Goal: Task Accomplishment & Management: Manage account settings

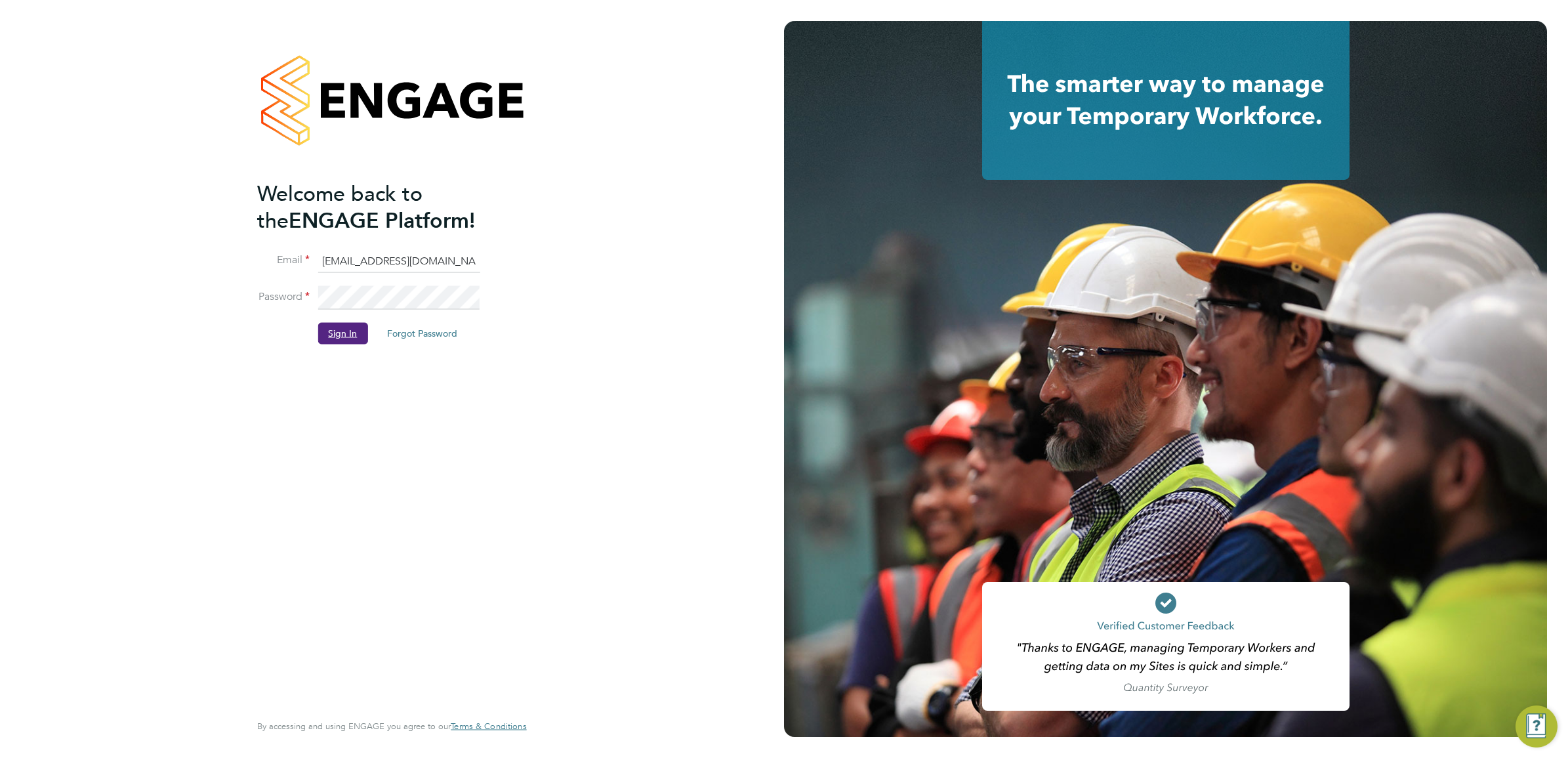
drag, startPoint x: 340, startPoint y: 342, endPoint x: 341, endPoint y: 326, distance: 16.0
click at [341, 342] on button "Sign In" at bounding box center [341, 334] width 50 height 21
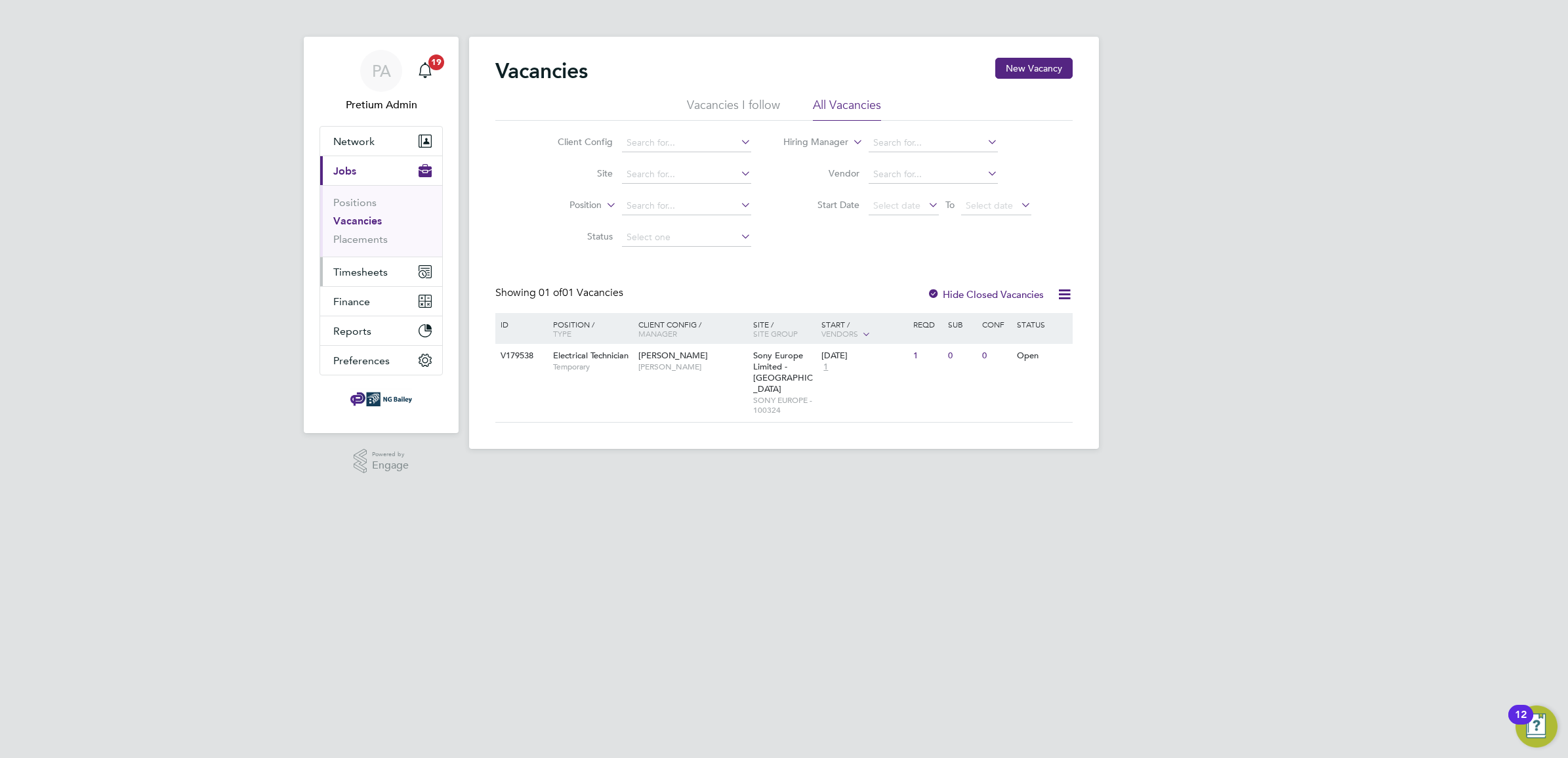
click at [358, 267] on span "Timesheets" at bounding box center [361, 272] width 55 height 12
click at [354, 269] on span "Timesheets" at bounding box center [361, 272] width 55 height 12
click at [371, 229] on link "Timesheets" at bounding box center [361, 232] width 55 height 12
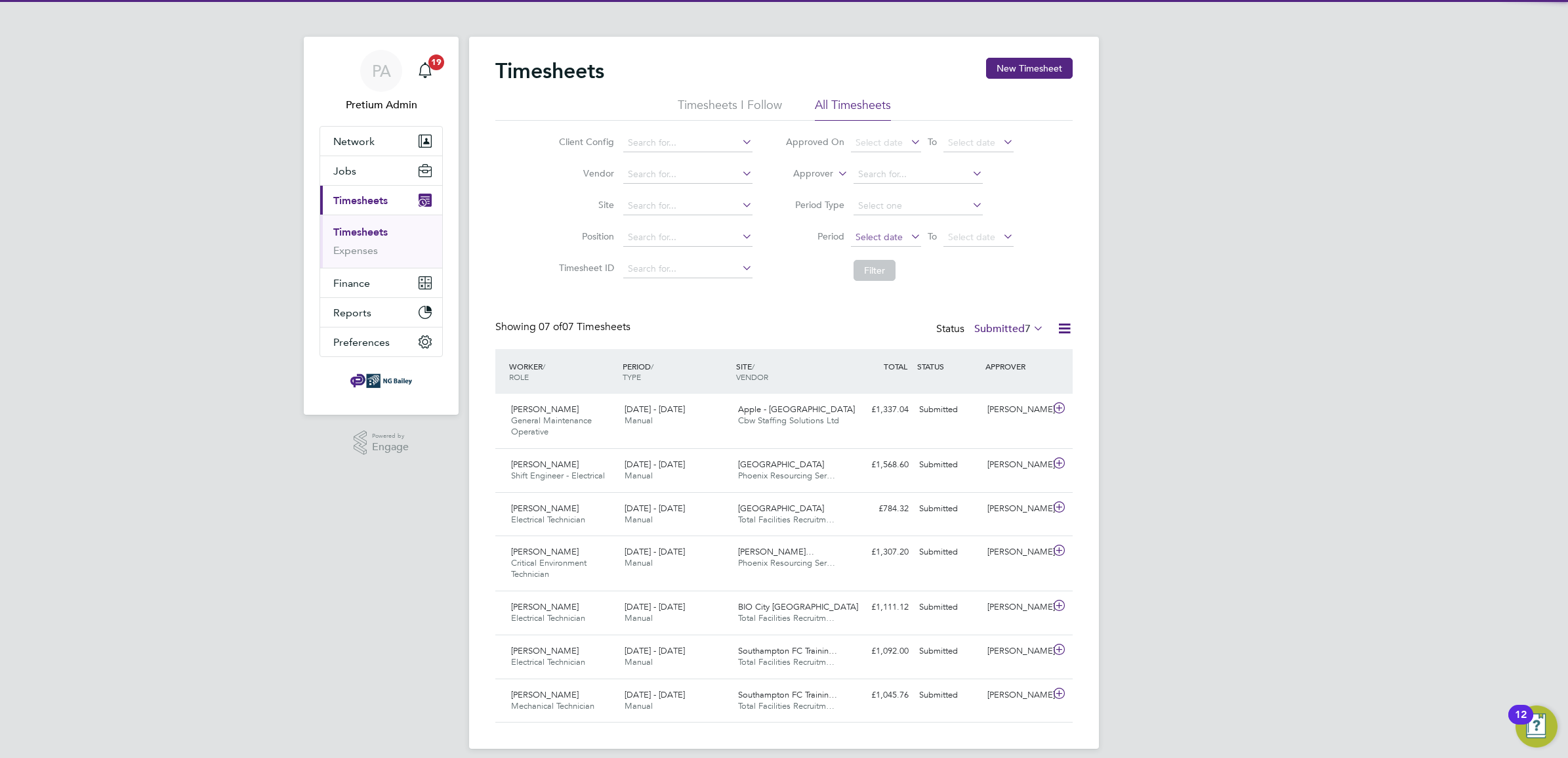
click at [883, 237] on span "Select date" at bounding box center [879, 237] width 47 height 12
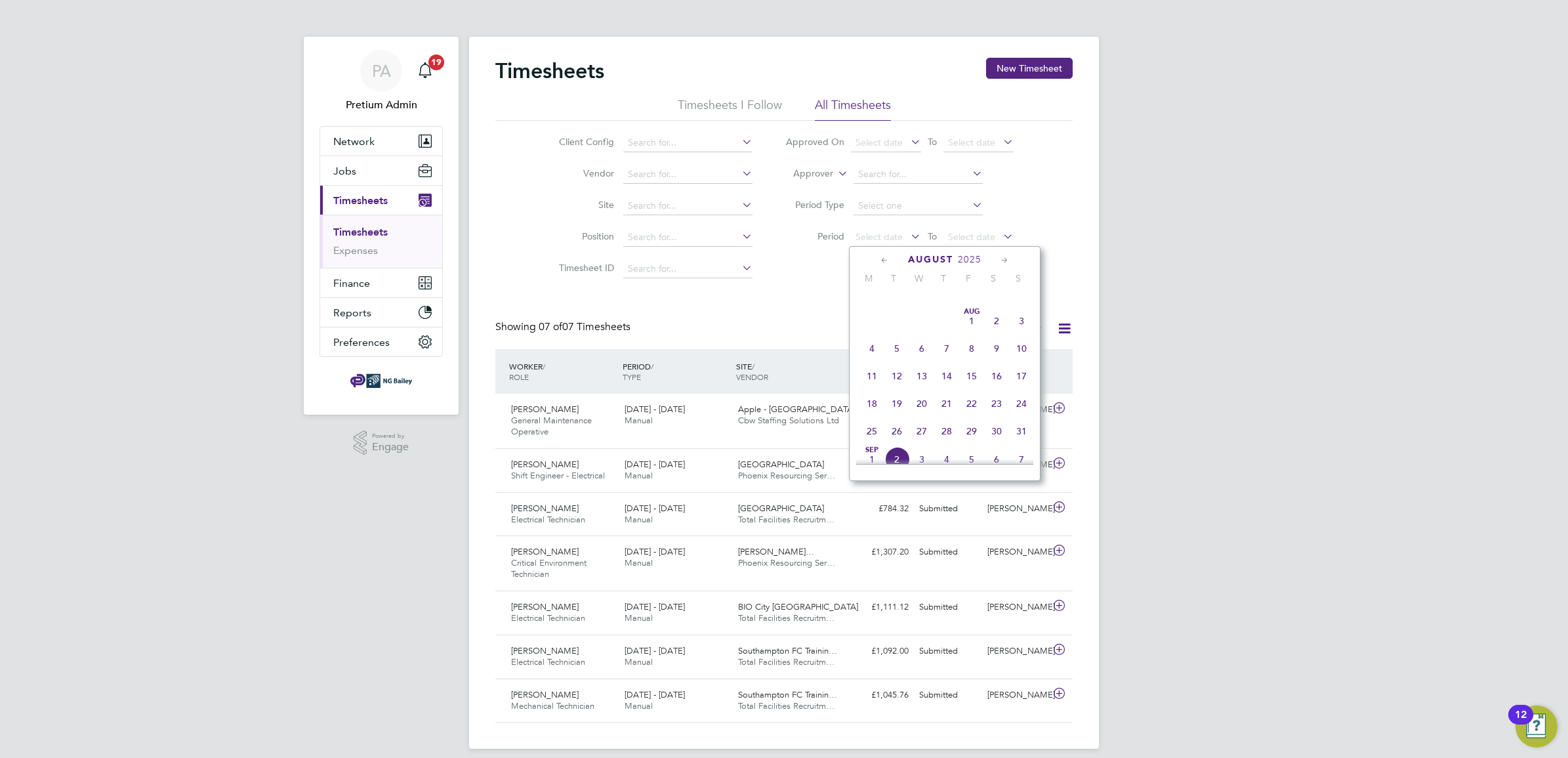
scroll to position [321, 0]
click at [874, 361] on span "11" at bounding box center [871, 348] width 25 height 25
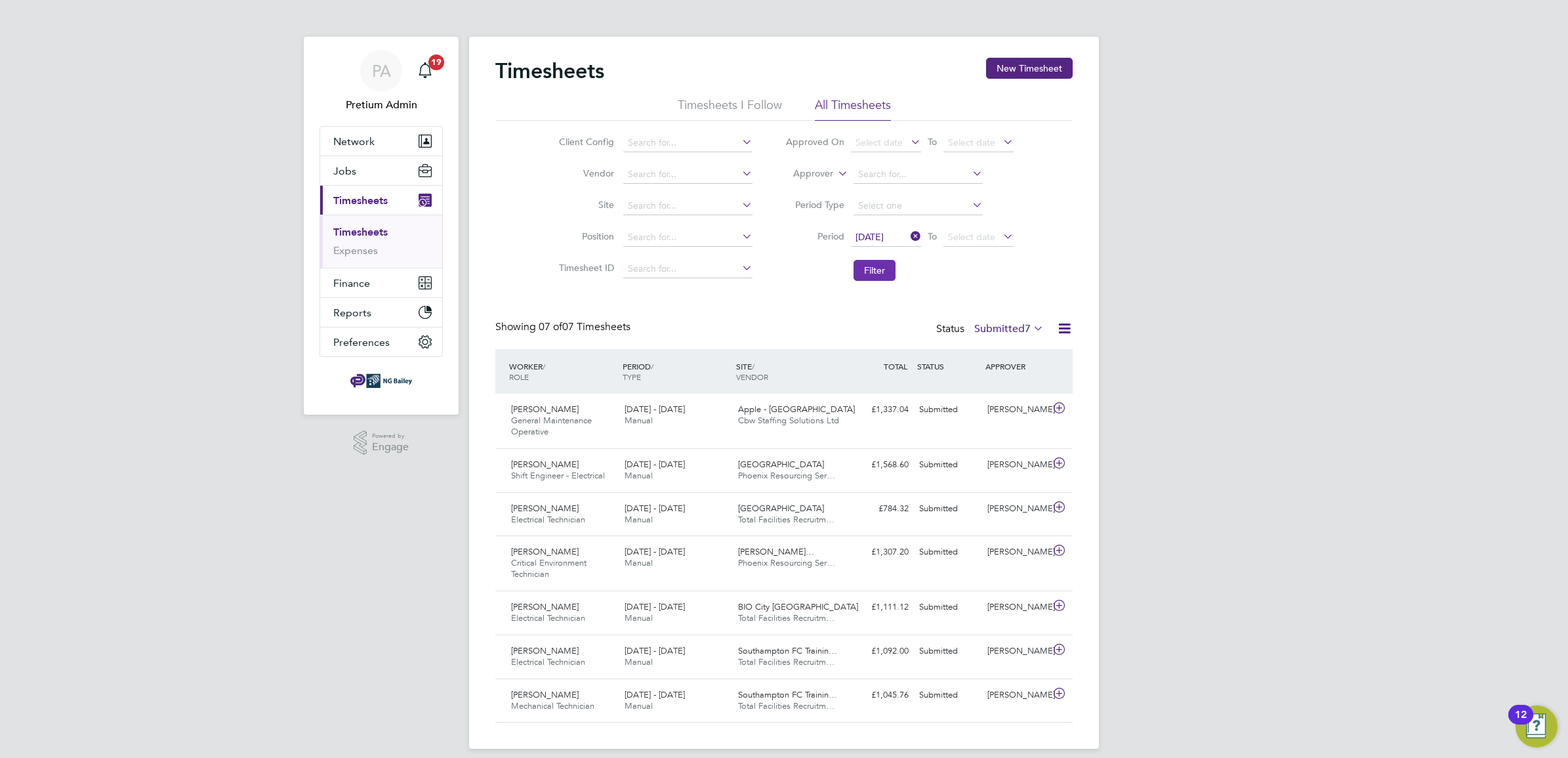
click at [874, 275] on button "Filter" at bounding box center [874, 270] width 42 height 21
click at [1011, 329] on label "Submitted 7" at bounding box center [1009, 329] width 69 height 13
click at [995, 405] on li "Approved" at bounding box center [1001, 408] width 60 height 18
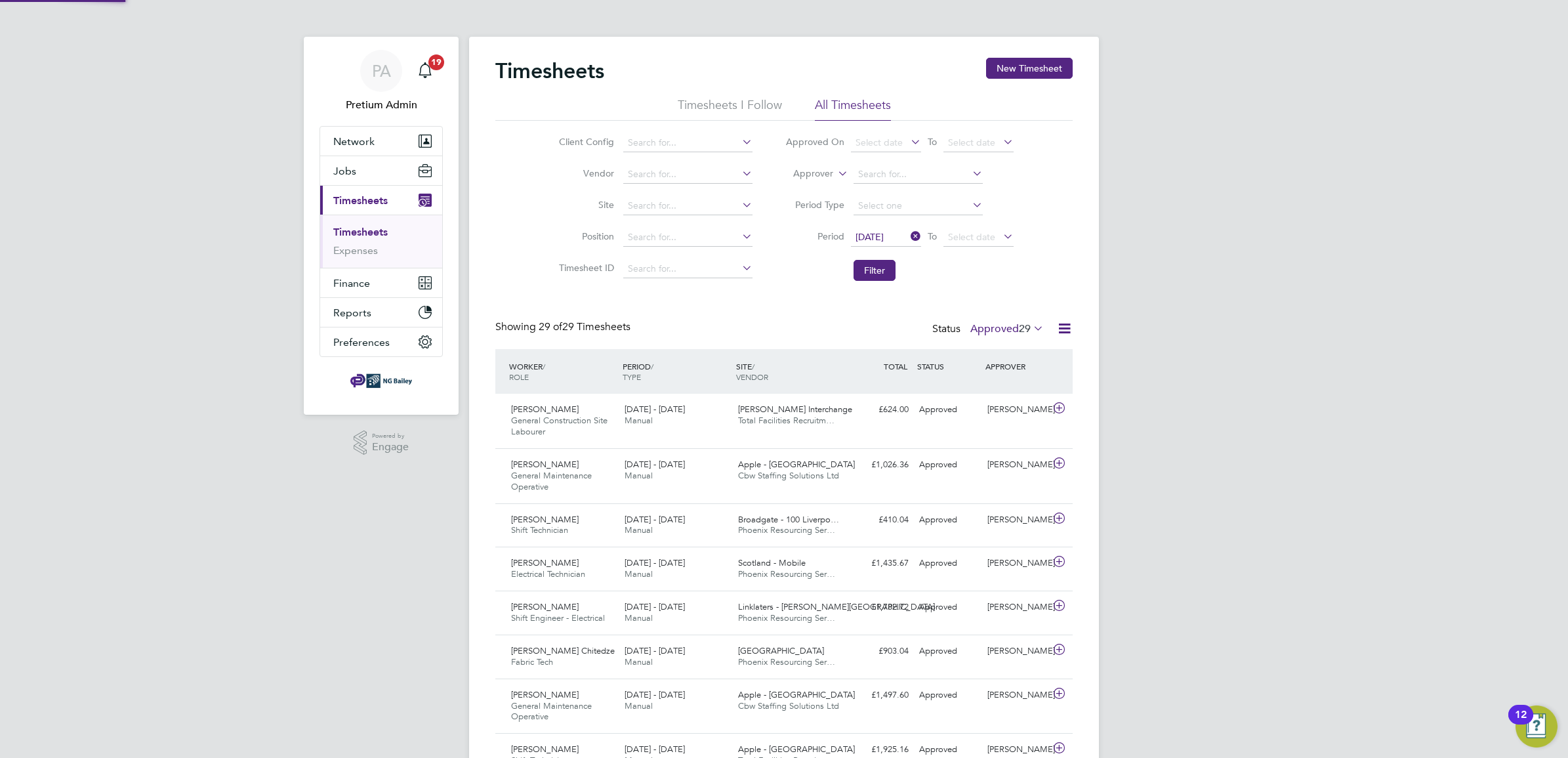
click at [1068, 331] on icon at bounding box center [1064, 329] width 17 height 17
click at [997, 384] on li "Download Timesheets Report" at bounding box center [982, 385] width 174 height 18
click at [368, 57] on div "PA" at bounding box center [381, 70] width 42 height 42
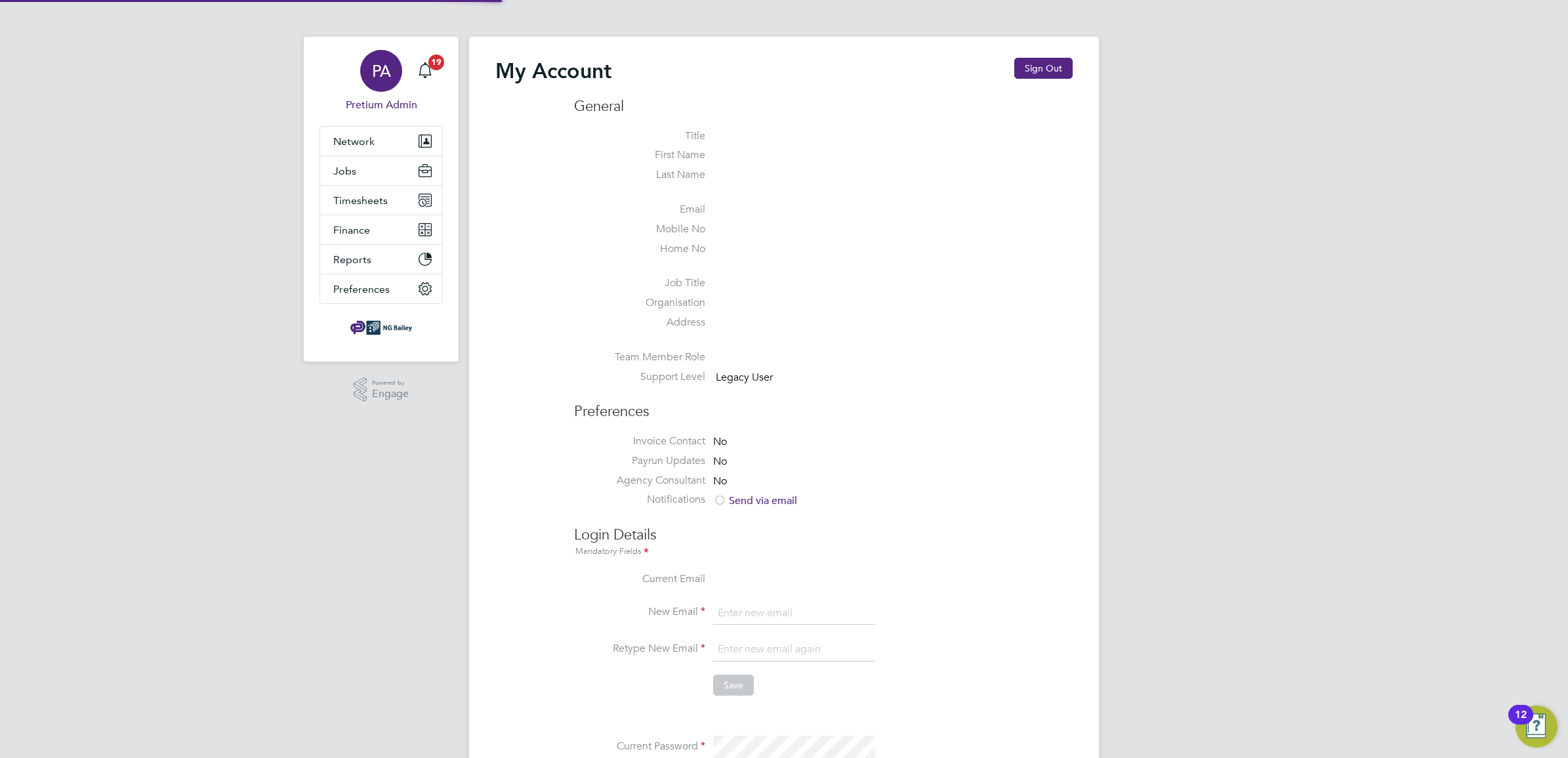
type input "ABM@pretiumresourcing.co.uk"
click at [1058, 60] on button "Sign Out" at bounding box center [1042, 68] width 58 height 21
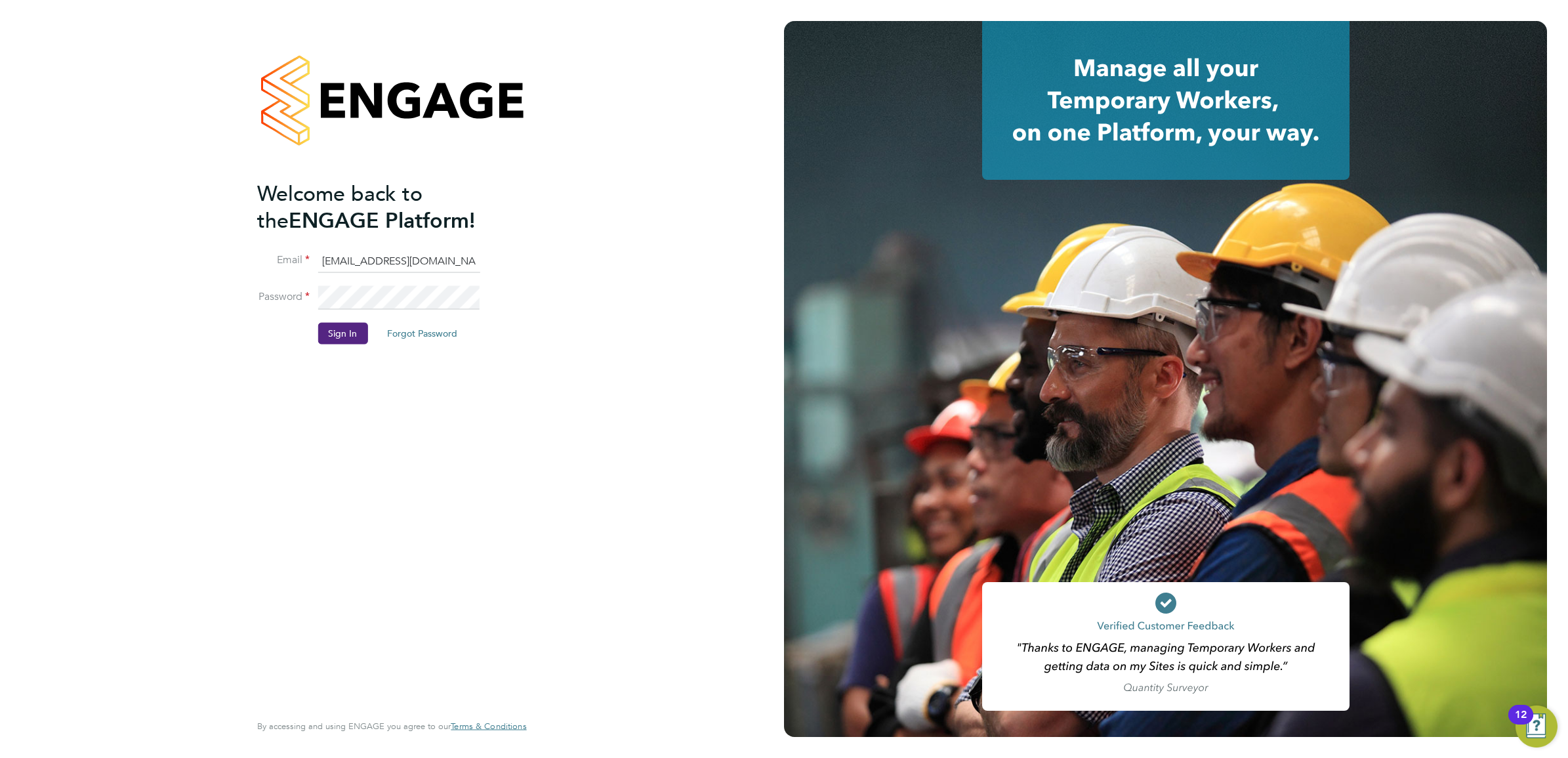
drag, startPoint x: 346, startPoint y: 260, endPoint x: 354, endPoint y: 267, distance: 10.6
click at [346, 261] on input "ABM@pretiumresourcing.co.uk" at bounding box center [398, 261] width 162 height 23
type input "Sasha.apleona@pretiumresourcing.co.uk"
click at [340, 331] on button "Sign In" at bounding box center [341, 334] width 50 height 21
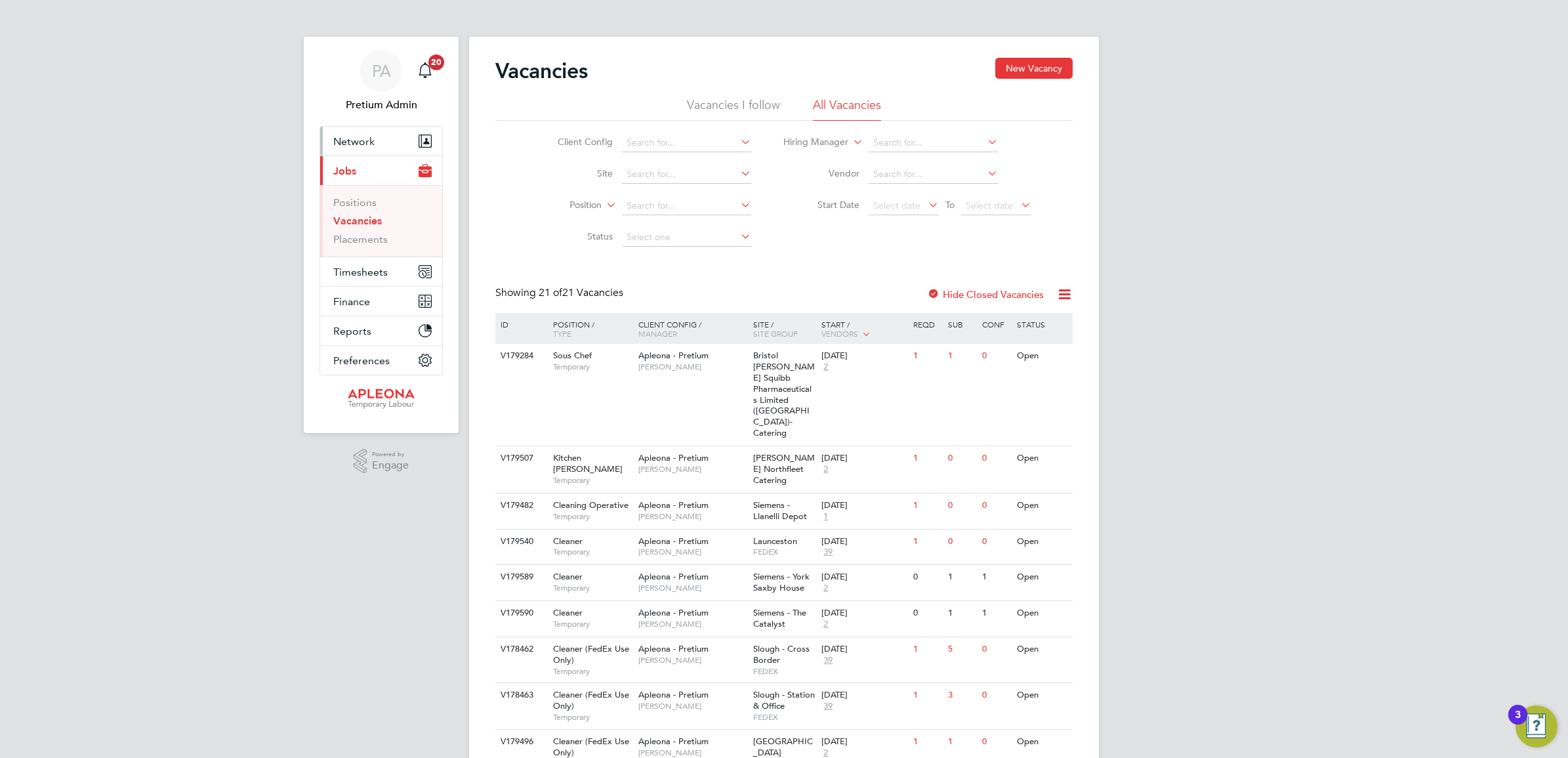
click at [362, 149] on button "Network" at bounding box center [381, 141] width 122 height 29
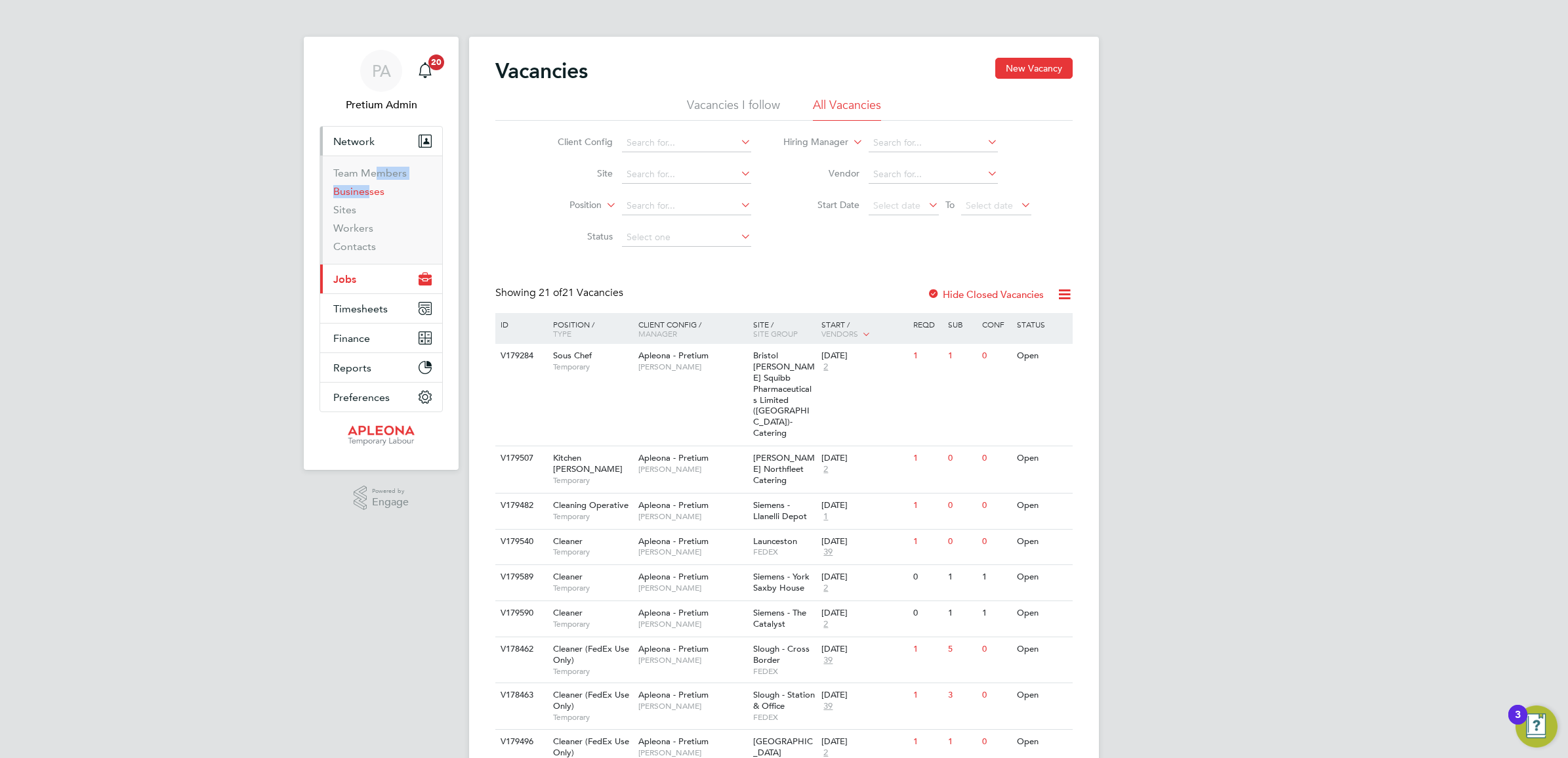
click at [366, 184] on ul "Team Members Businesses Sites Workers Contacts" at bounding box center [381, 209] width 122 height 109
drag, startPoint x: 366, startPoint y: 184, endPoint x: 348, endPoint y: 168, distance: 24.1
click at [348, 168] on link "Team Members" at bounding box center [370, 173] width 74 height 12
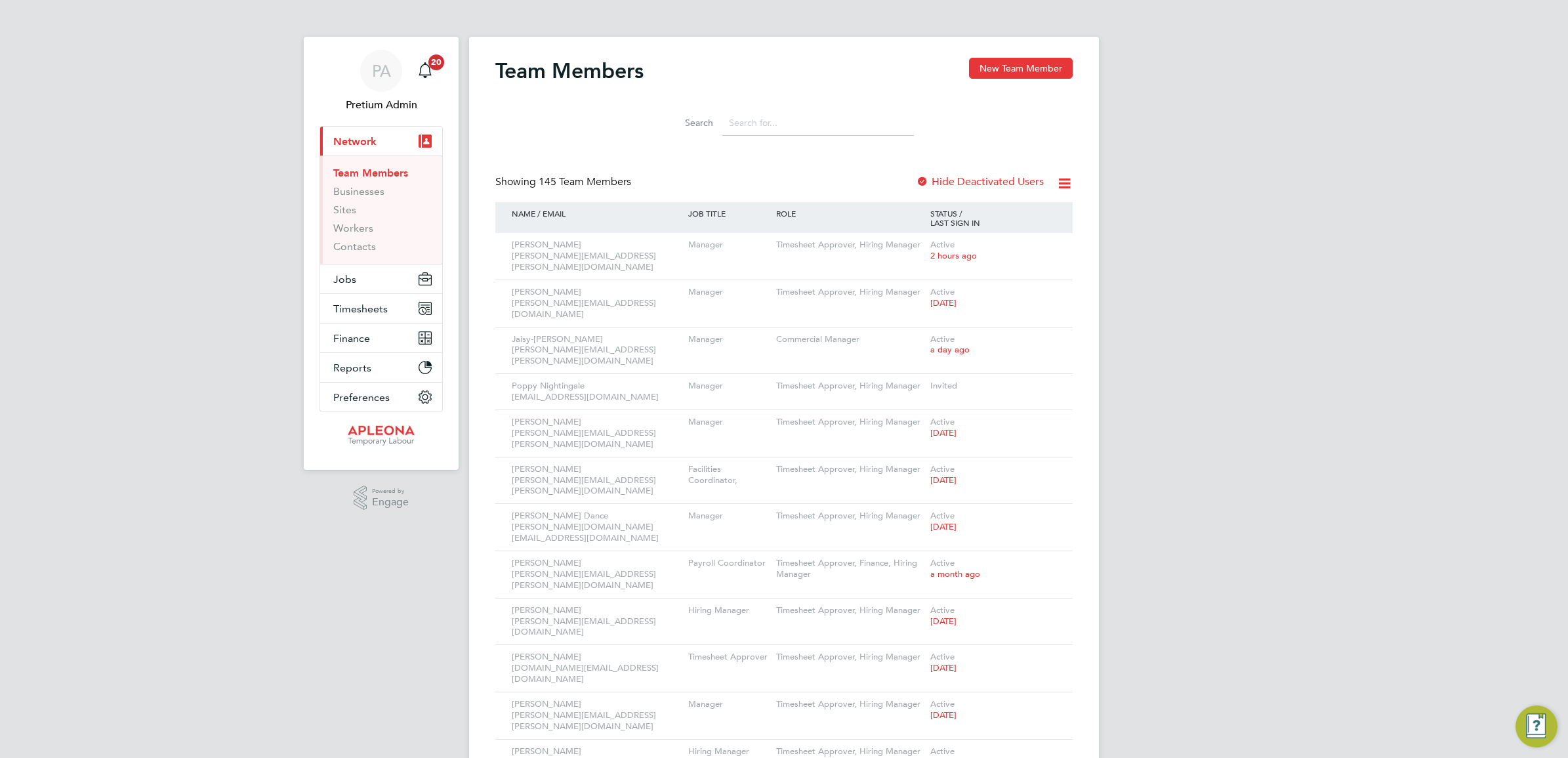
click at [789, 107] on li "Search" at bounding box center [784, 123] width 293 height 39
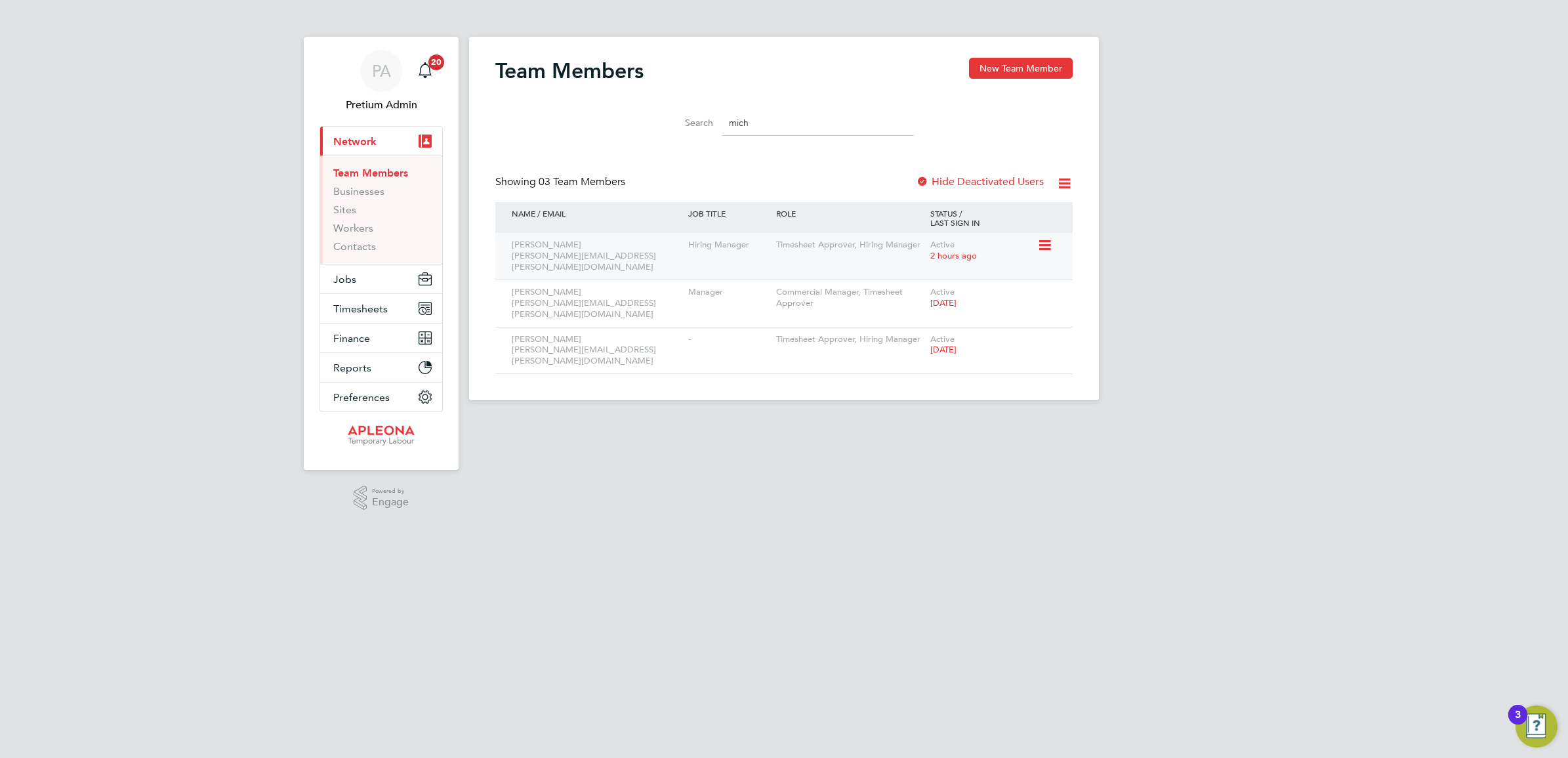
type input "mich"
click at [1045, 247] on icon at bounding box center [1043, 245] width 13 height 16
click at [918, 267] on li "Edit User" at bounding box center [971, 276] width 158 height 18
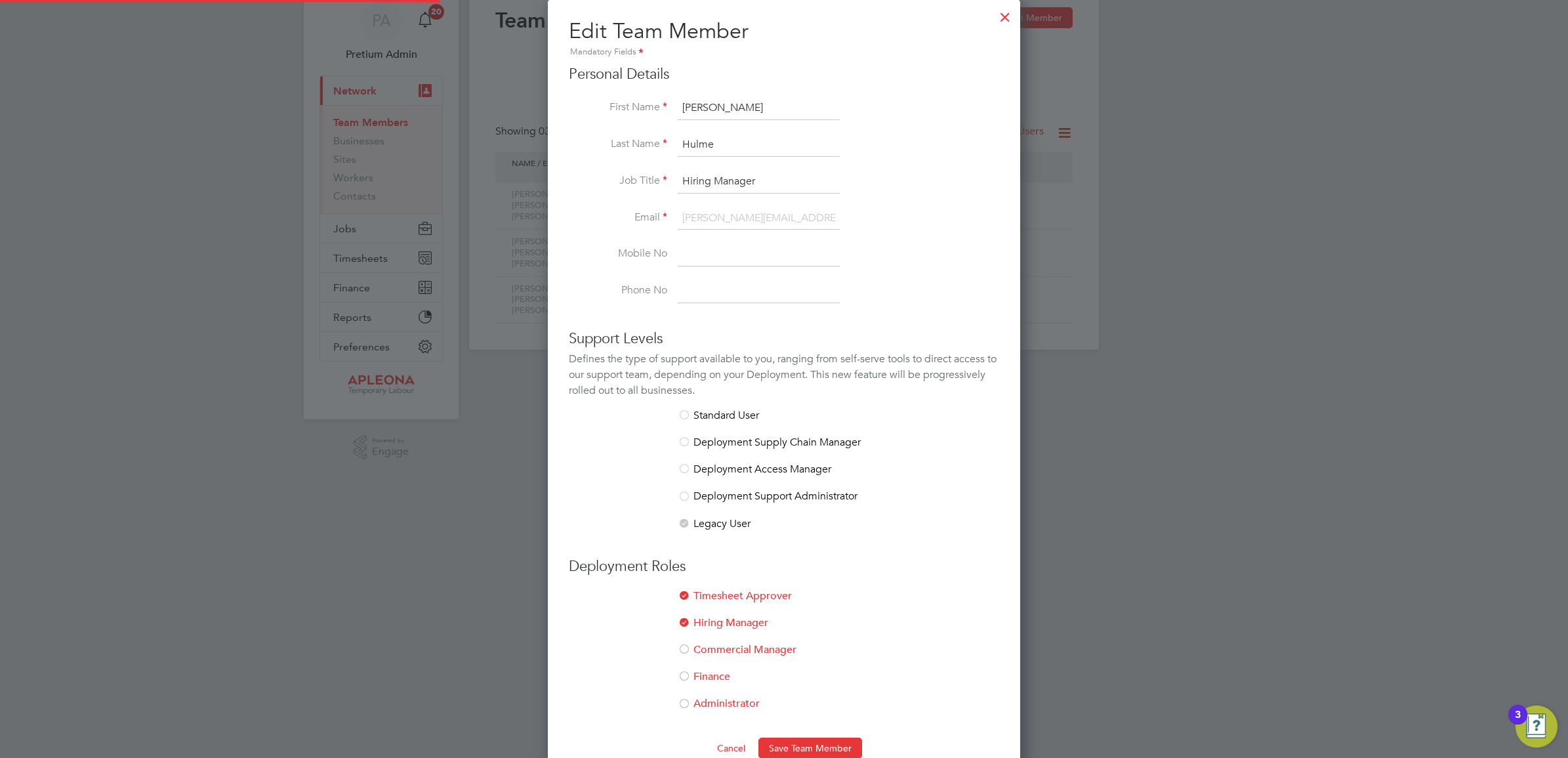
scroll to position [79, 0]
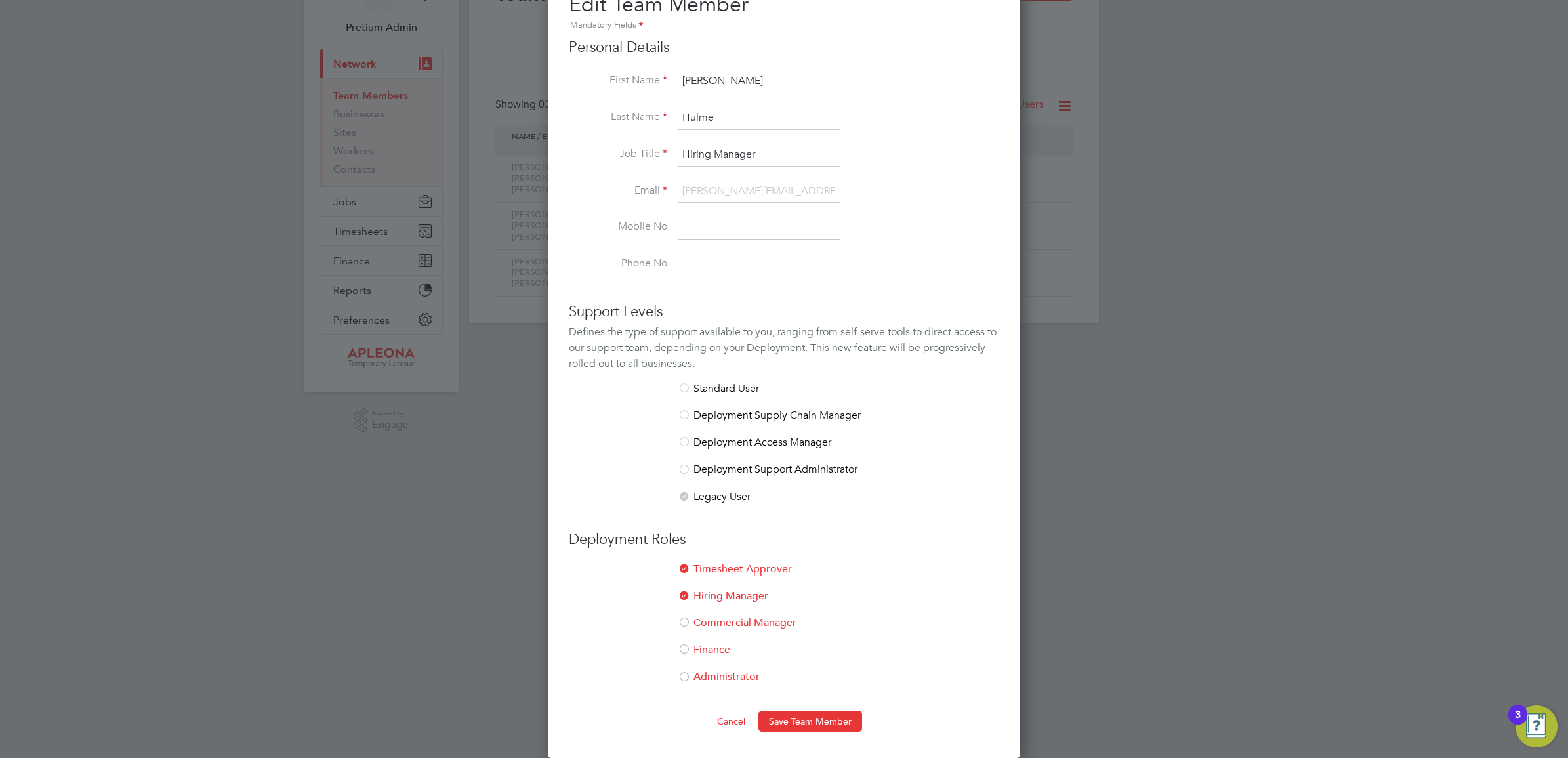
click at [730, 626] on li "Commercial Manager" at bounding box center [784, 629] width 430 height 27
drag, startPoint x: 800, startPoint y: 715, endPoint x: 820, endPoint y: 721, distance: 20.9
click at [801, 715] on button "Save Team Member" at bounding box center [810, 721] width 103 height 21
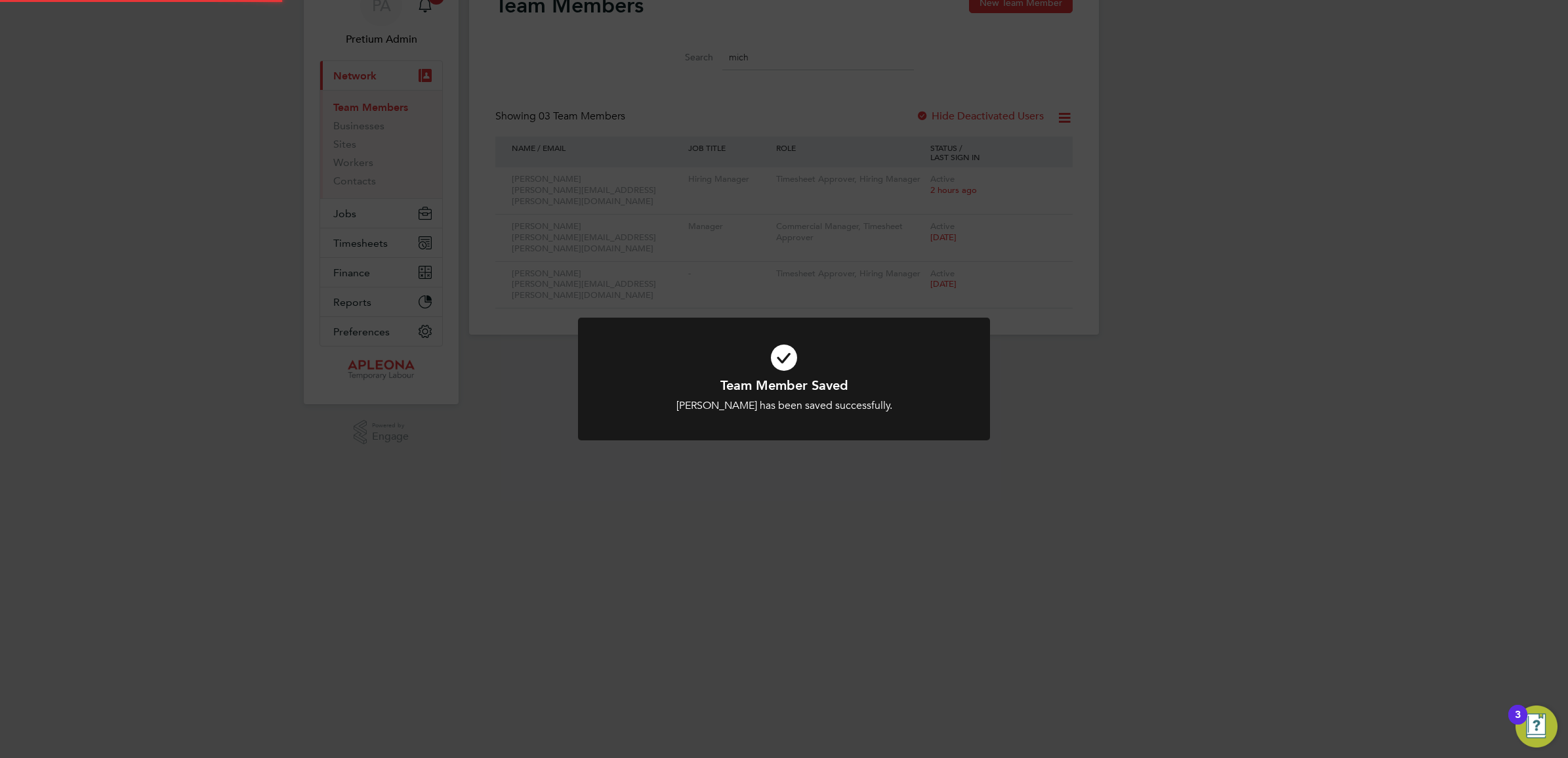
scroll to position [0, 0]
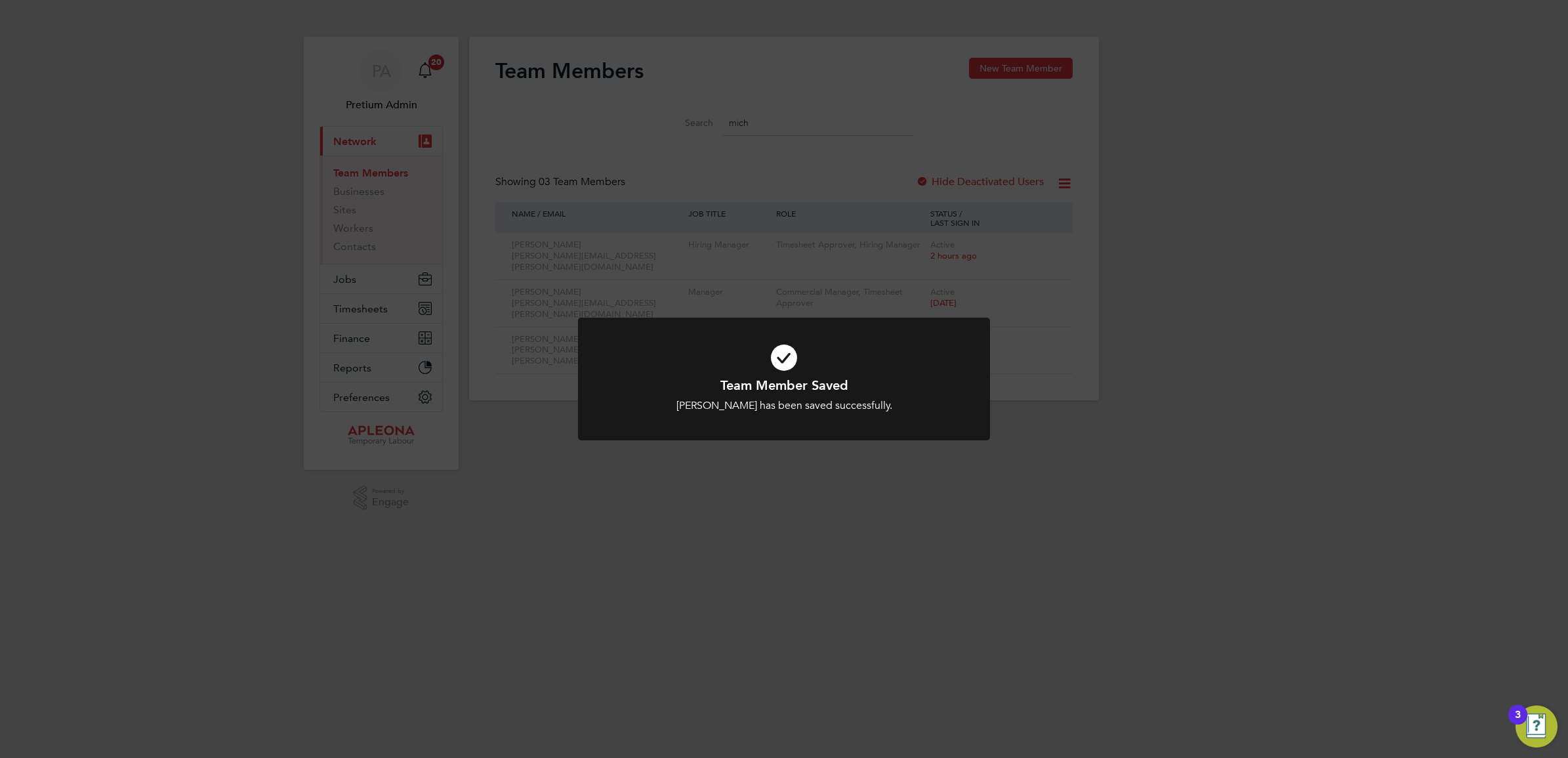
click at [665, 305] on div "Team Member Saved Michael Hulme has been saved successfully. Cancel Okay" at bounding box center [784, 379] width 1568 height 758
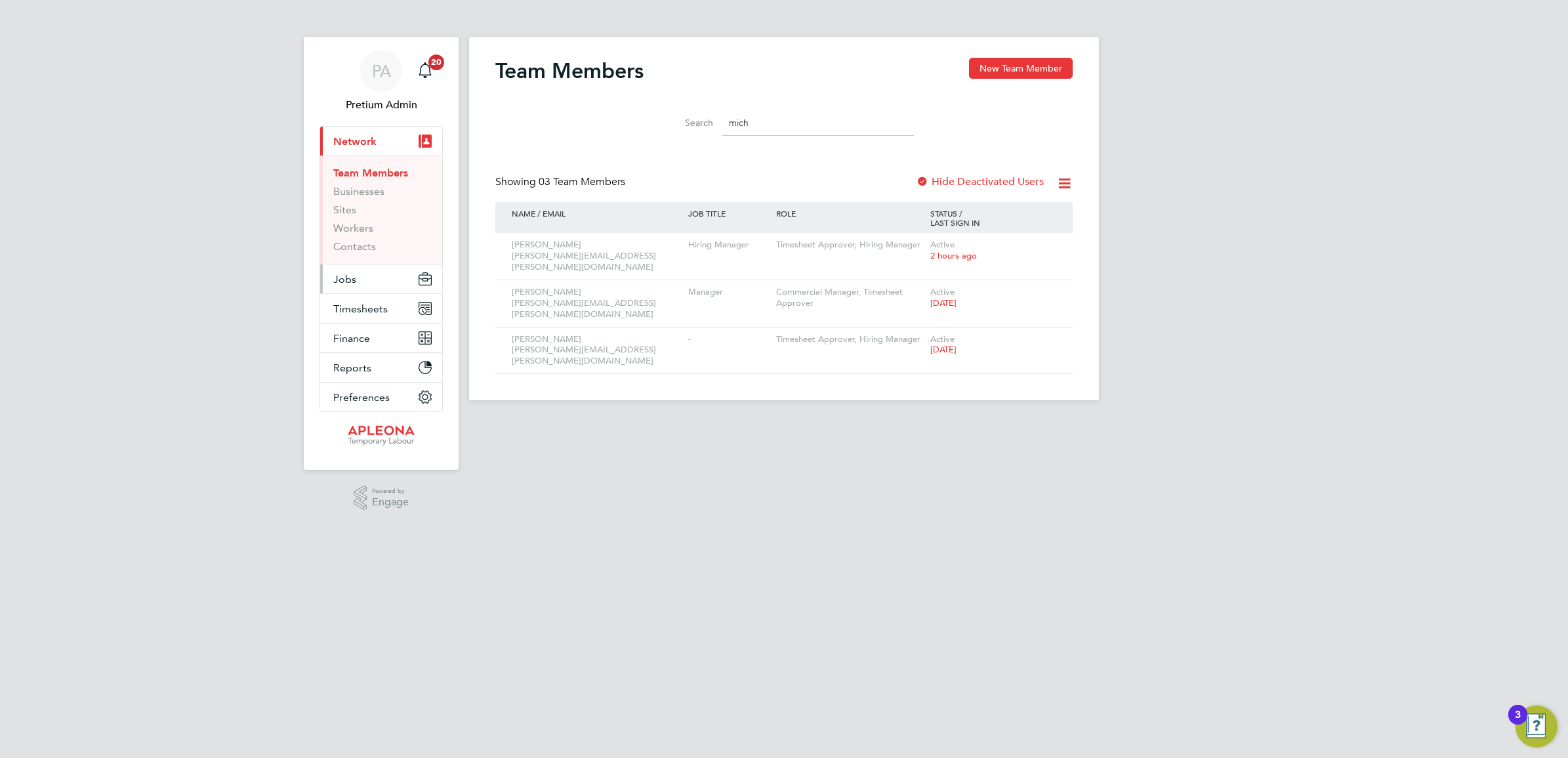
click at [355, 280] on button "Jobs" at bounding box center [381, 278] width 122 height 29
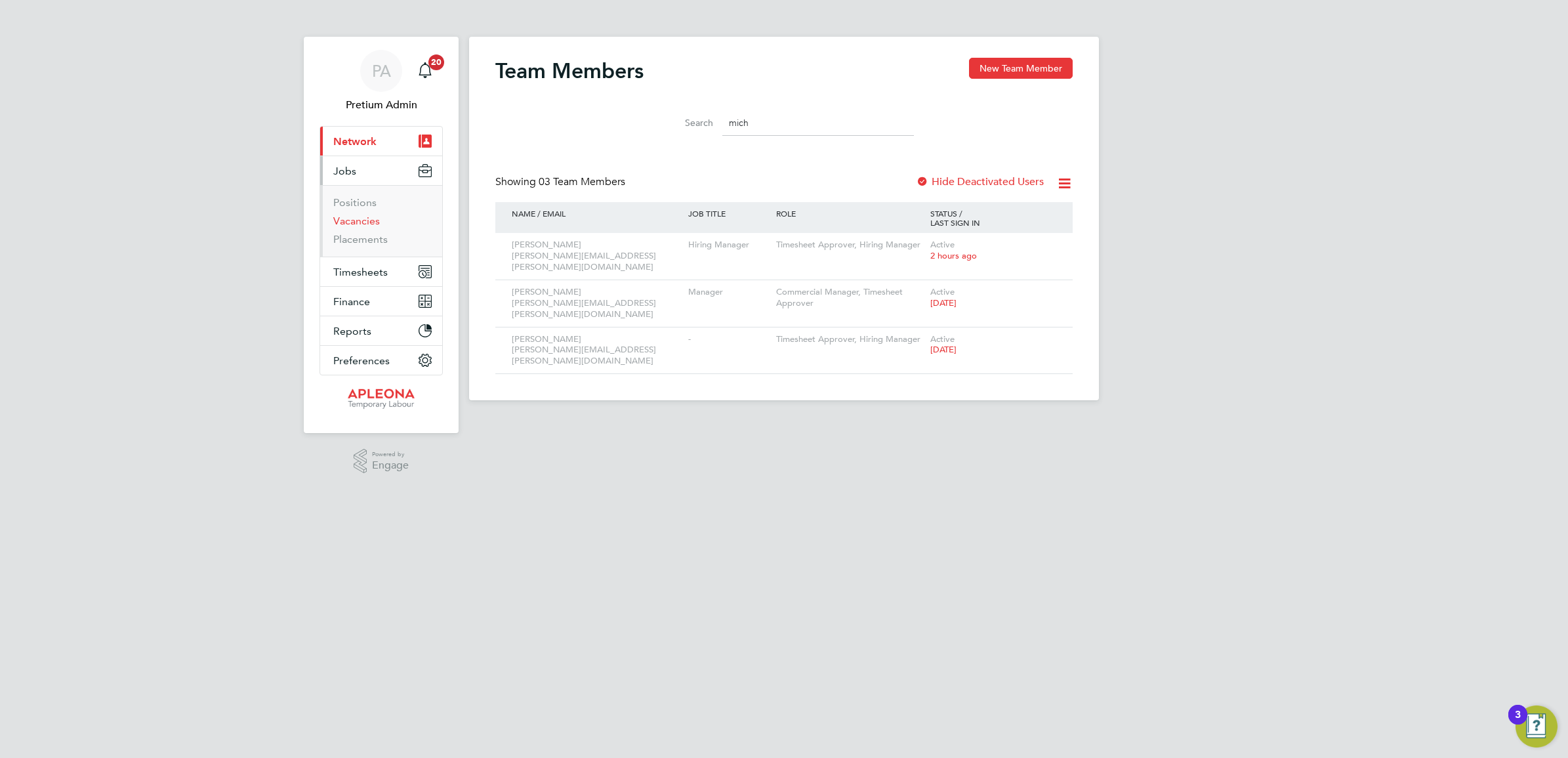
click at [352, 216] on link "Vacancies" at bounding box center [357, 221] width 47 height 12
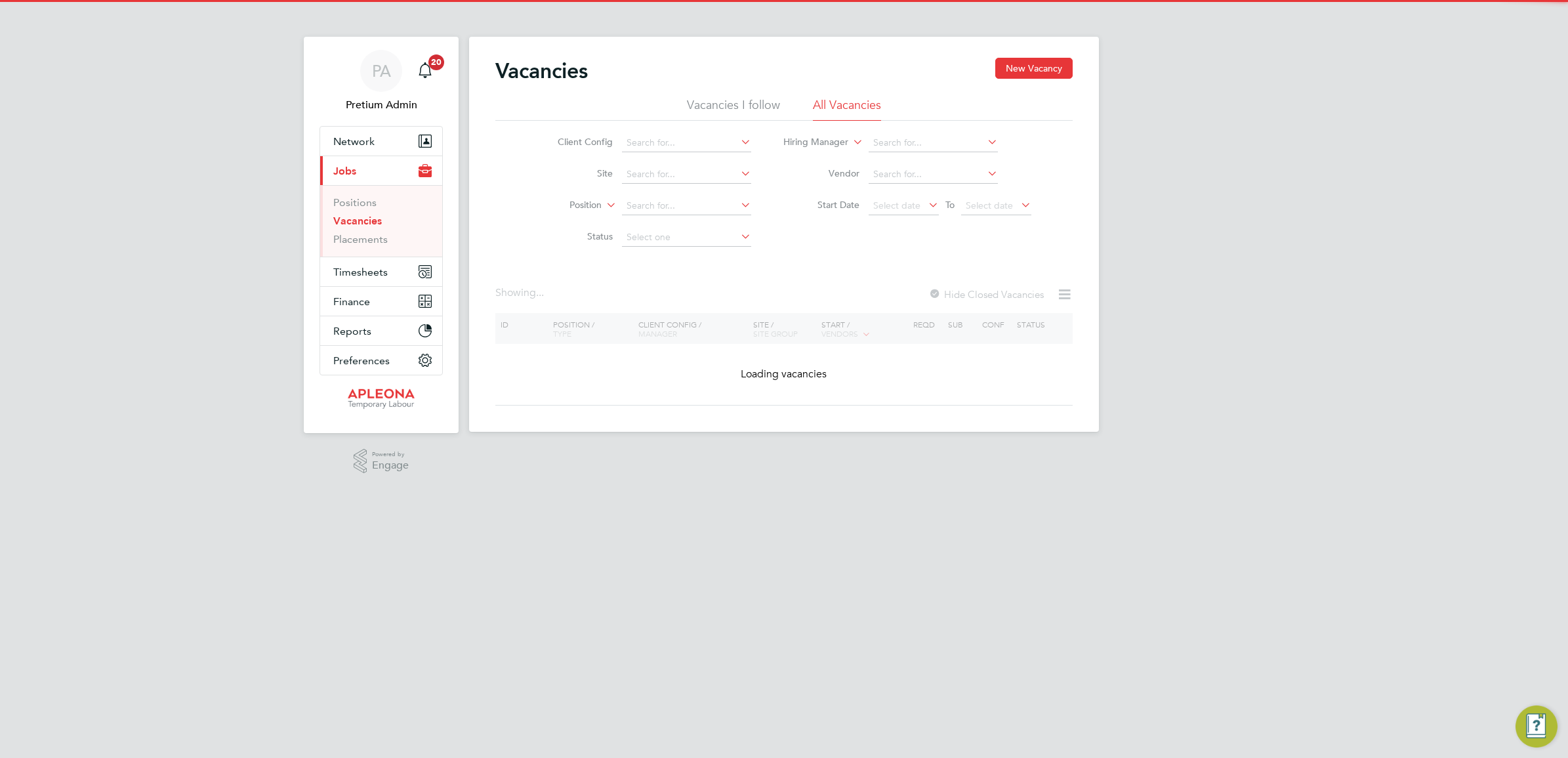
click at [709, 372] on div "Vacancies New Vacancy Vacancies I follow All Vacancies Client Config Site Posit…" at bounding box center [784, 231] width 578 height 348
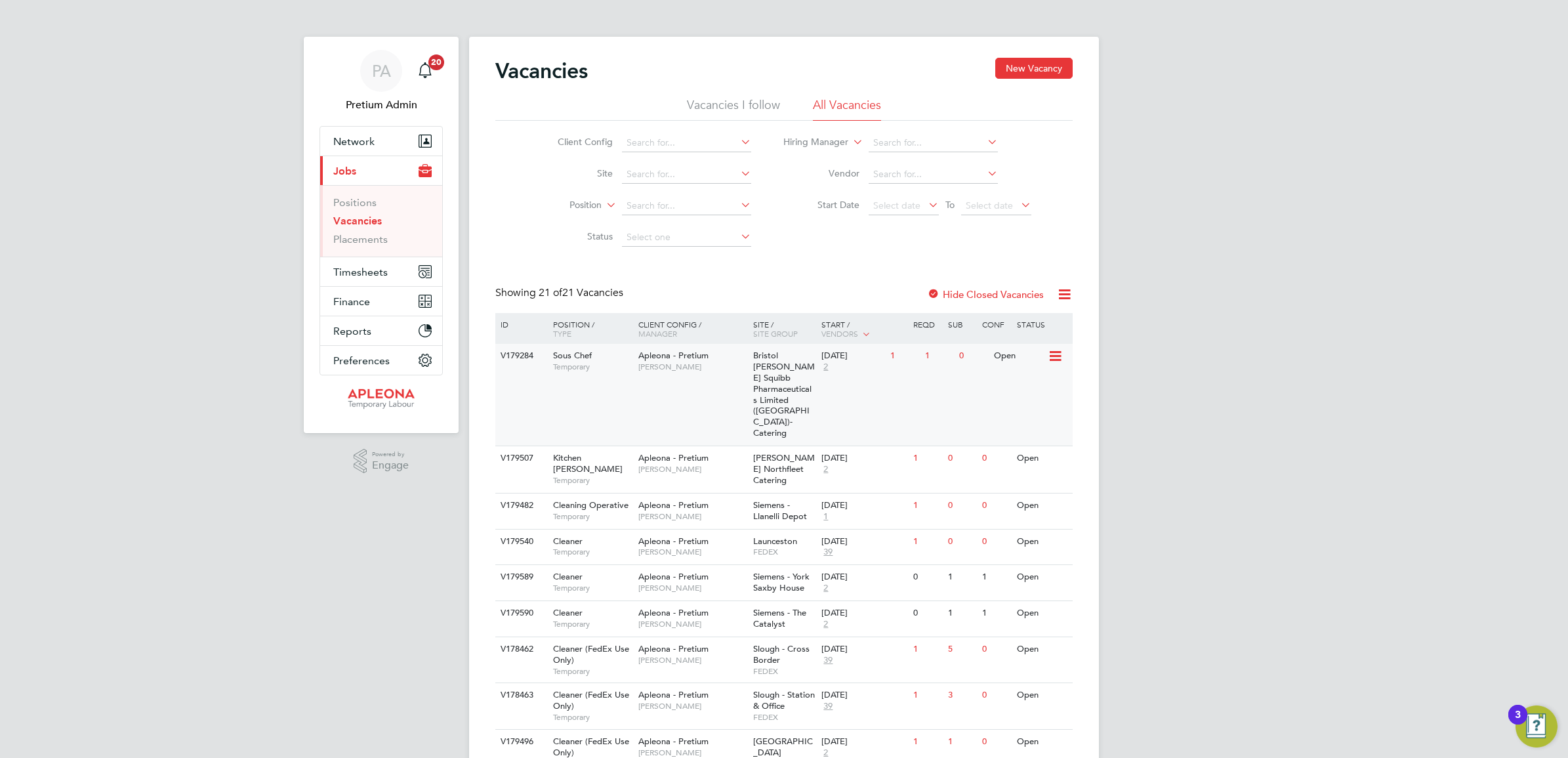
click at [645, 382] on div "V179284 Sous Chef Temporary Apleona - Pretium Matthew Lee Bristol Myers Squibb …" at bounding box center [784, 395] width 578 height 102
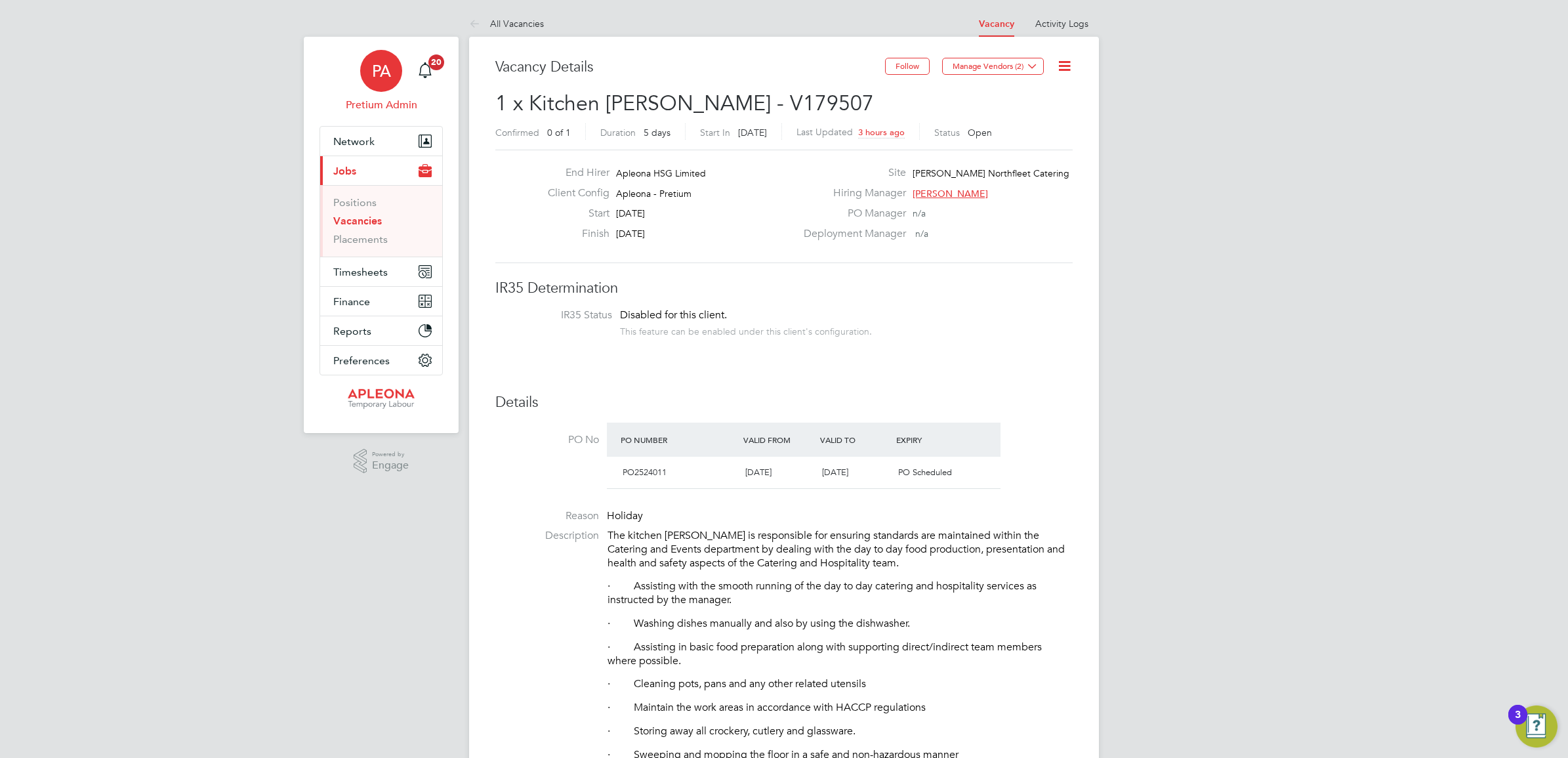
click at [380, 74] on span "PA" at bounding box center [381, 71] width 19 height 17
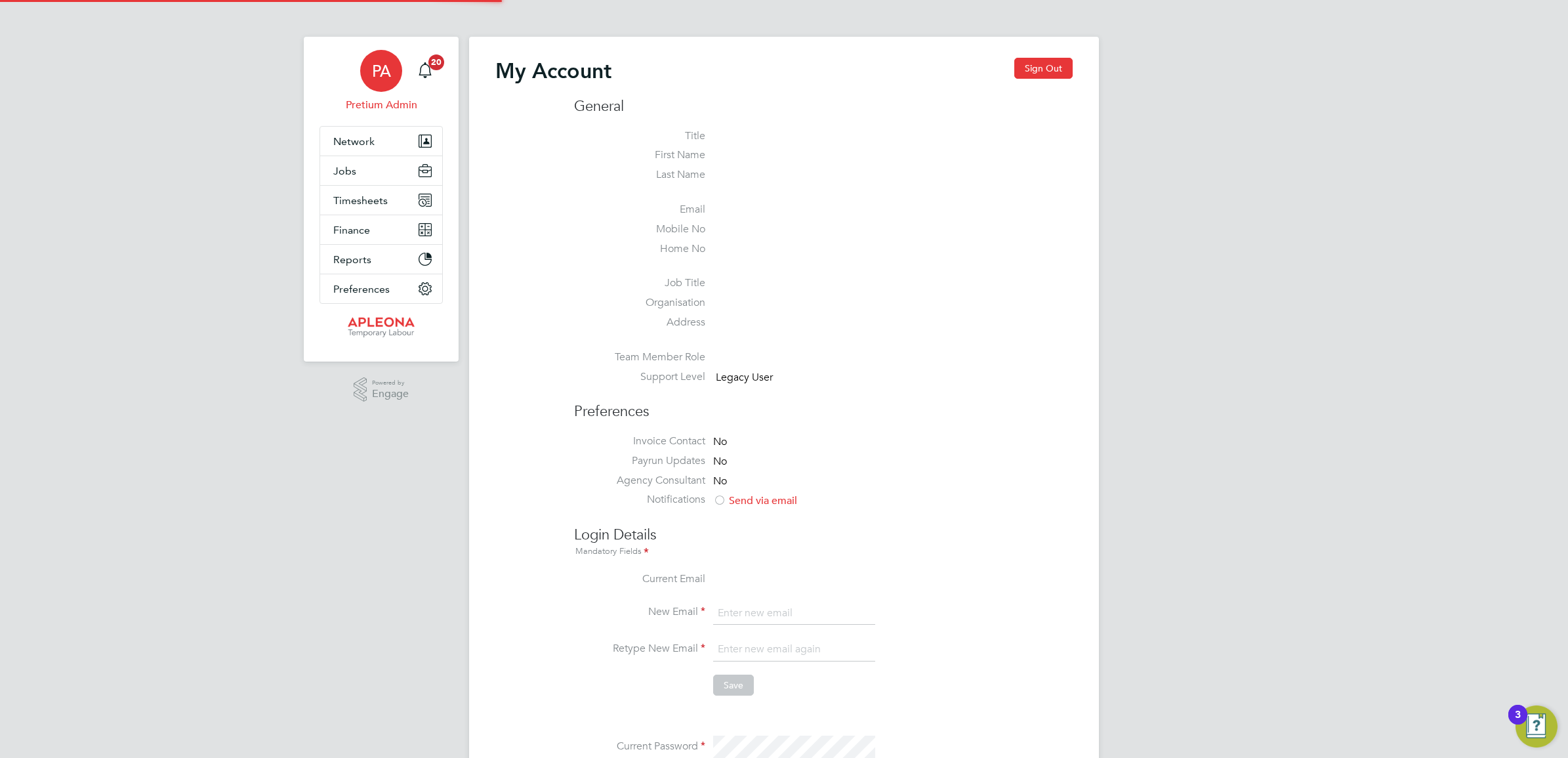
type input "[EMAIL_ADDRESS][DOMAIN_NAME]"
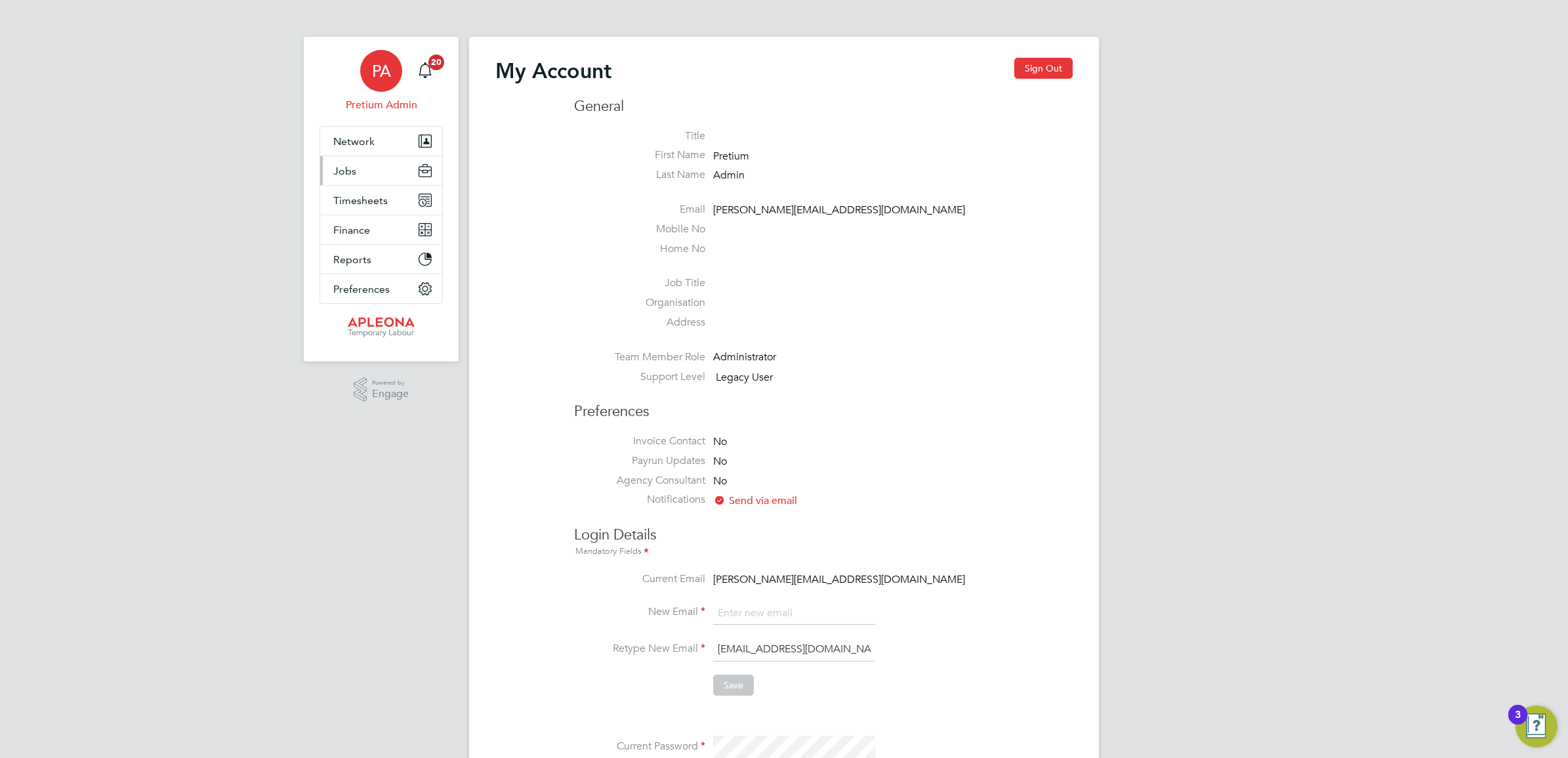
click at [379, 176] on button "Jobs" at bounding box center [381, 170] width 122 height 29
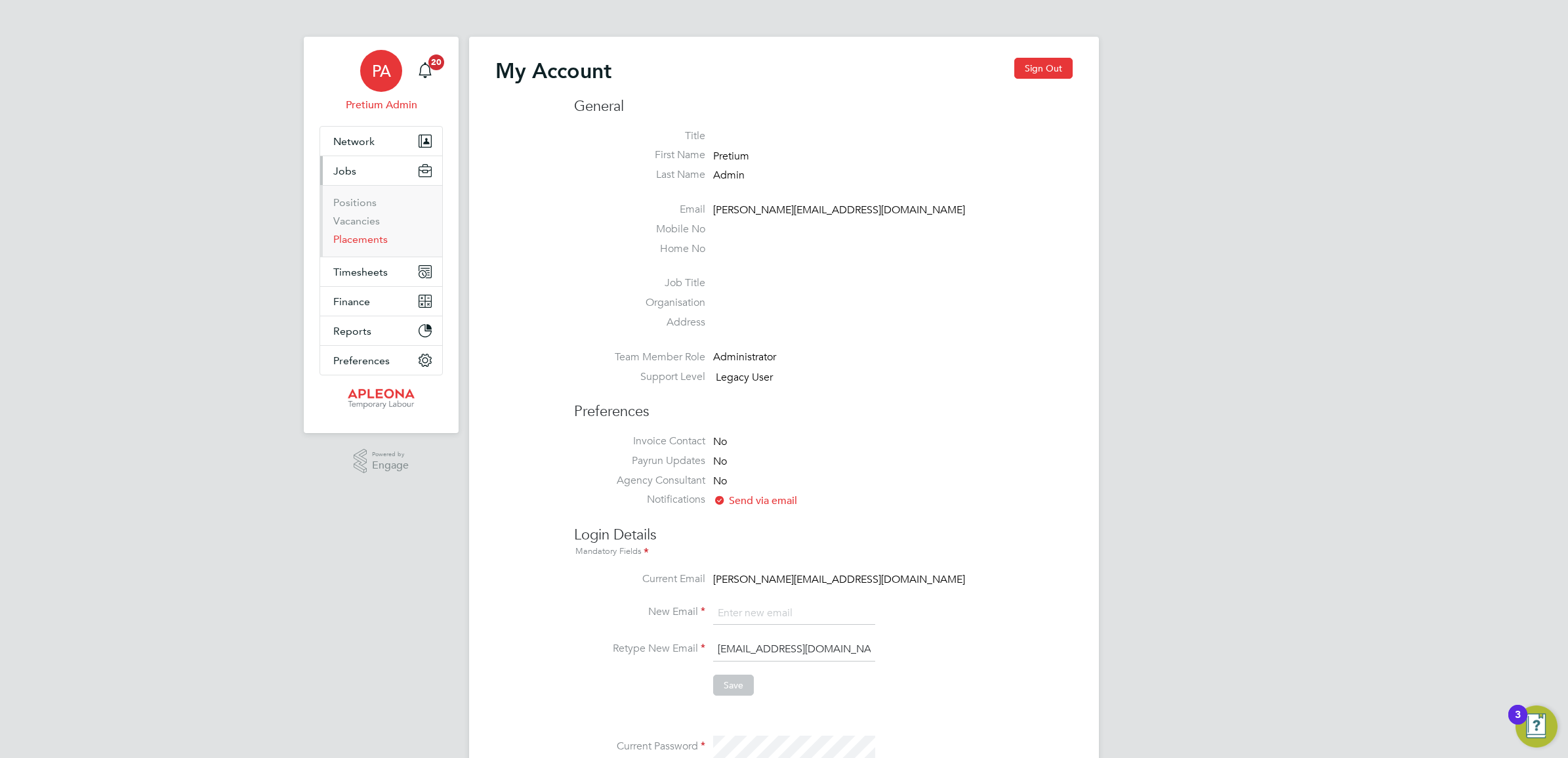
click at [366, 242] on link "Placements" at bounding box center [361, 239] width 55 height 12
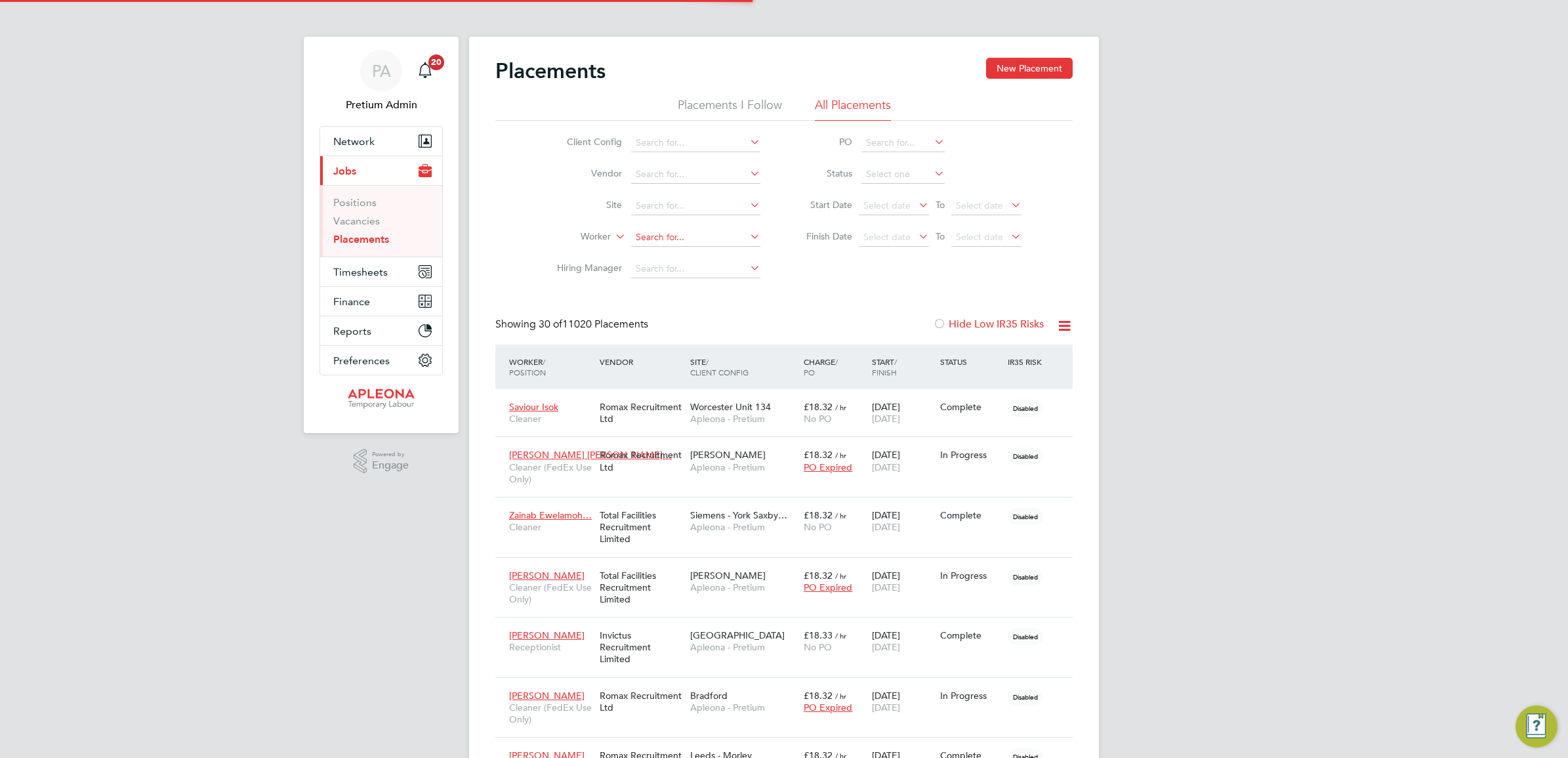
click at [672, 237] on input at bounding box center [695, 237] width 129 height 18
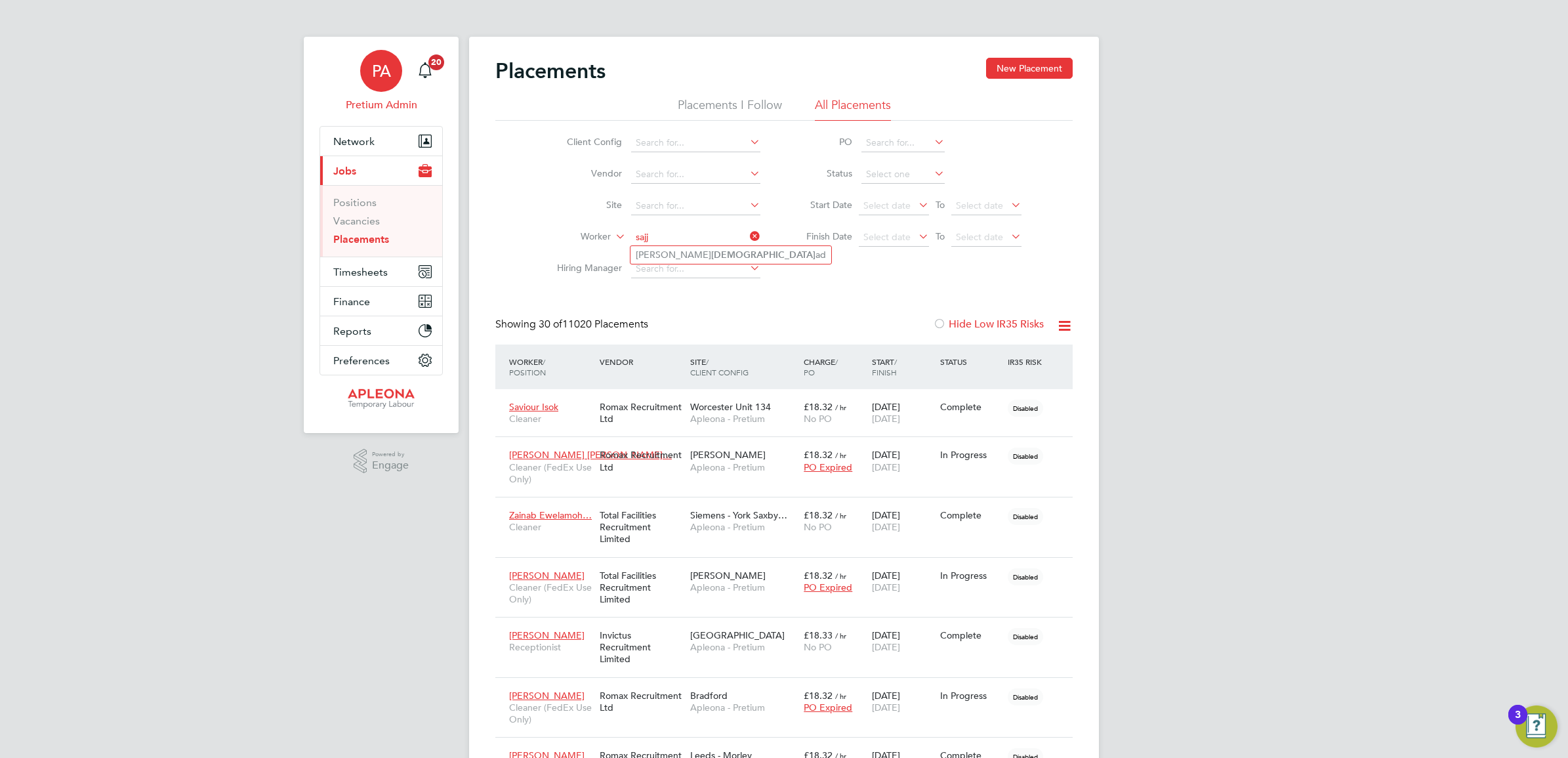
type input "sajj"
click at [397, 77] on div "PA" at bounding box center [381, 70] width 42 height 42
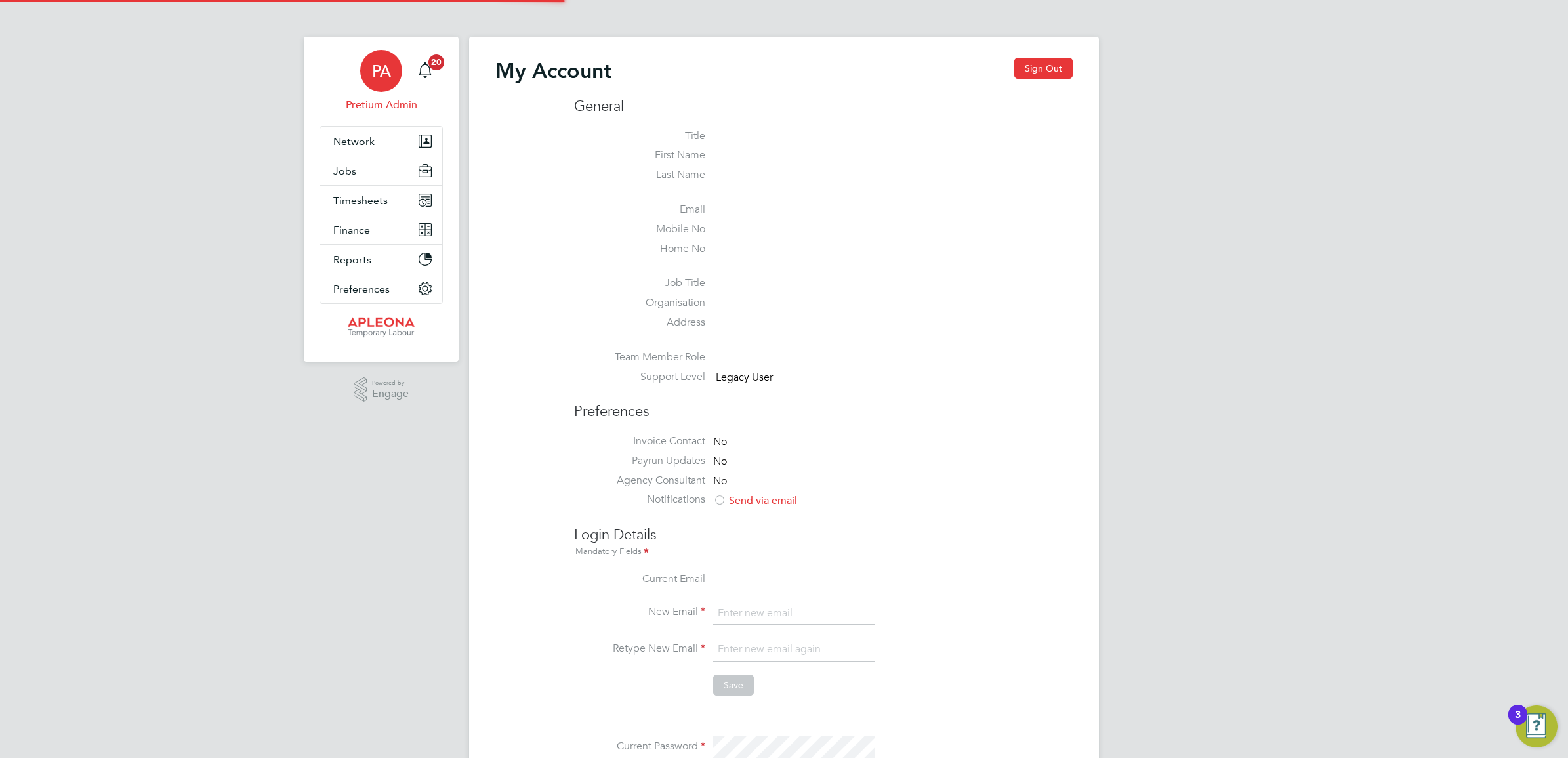
type input "[EMAIL_ADDRESS][DOMAIN_NAME]"
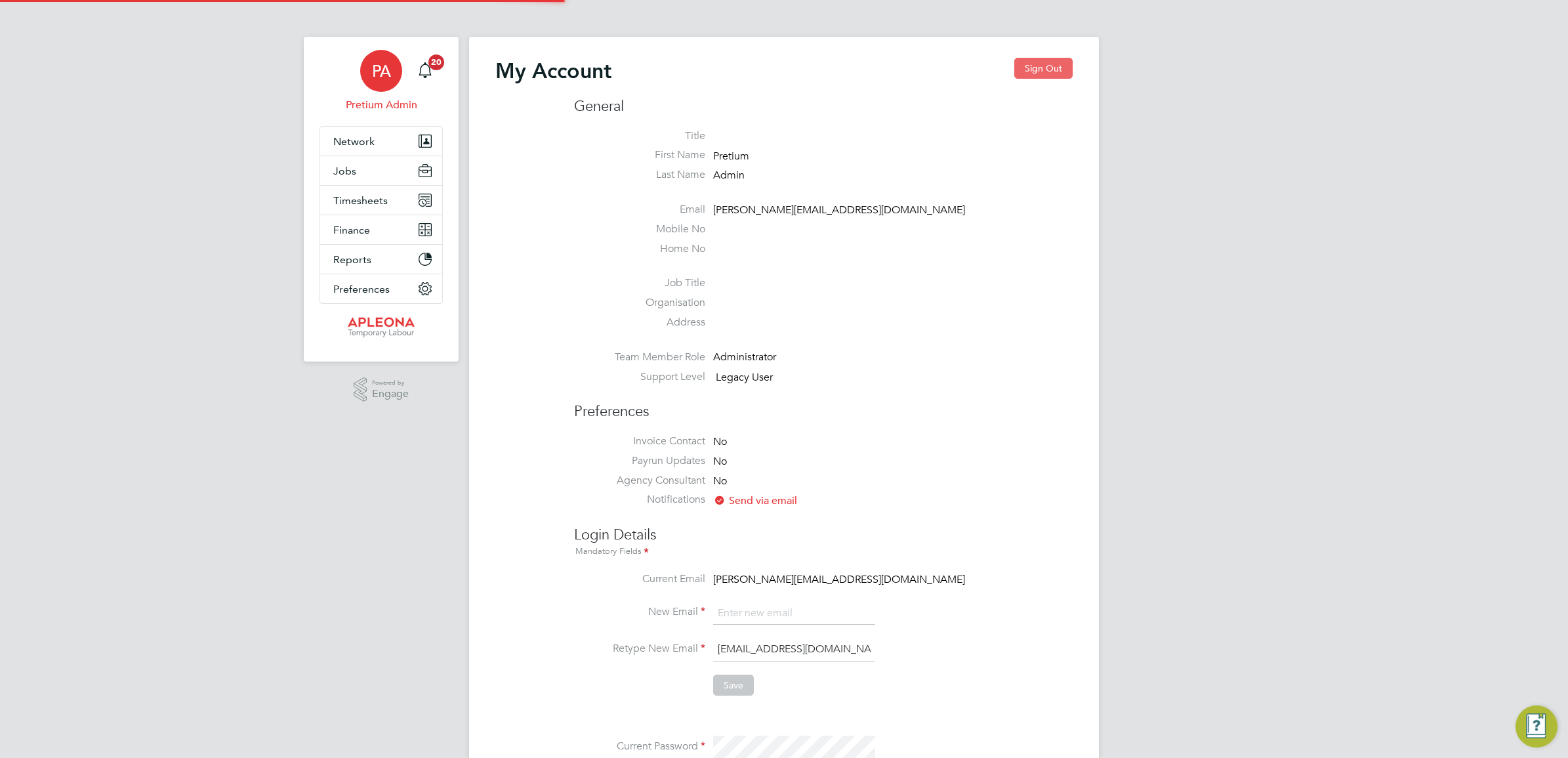
click at [1063, 68] on button "Sign Out" at bounding box center [1042, 68] width 58 height 21
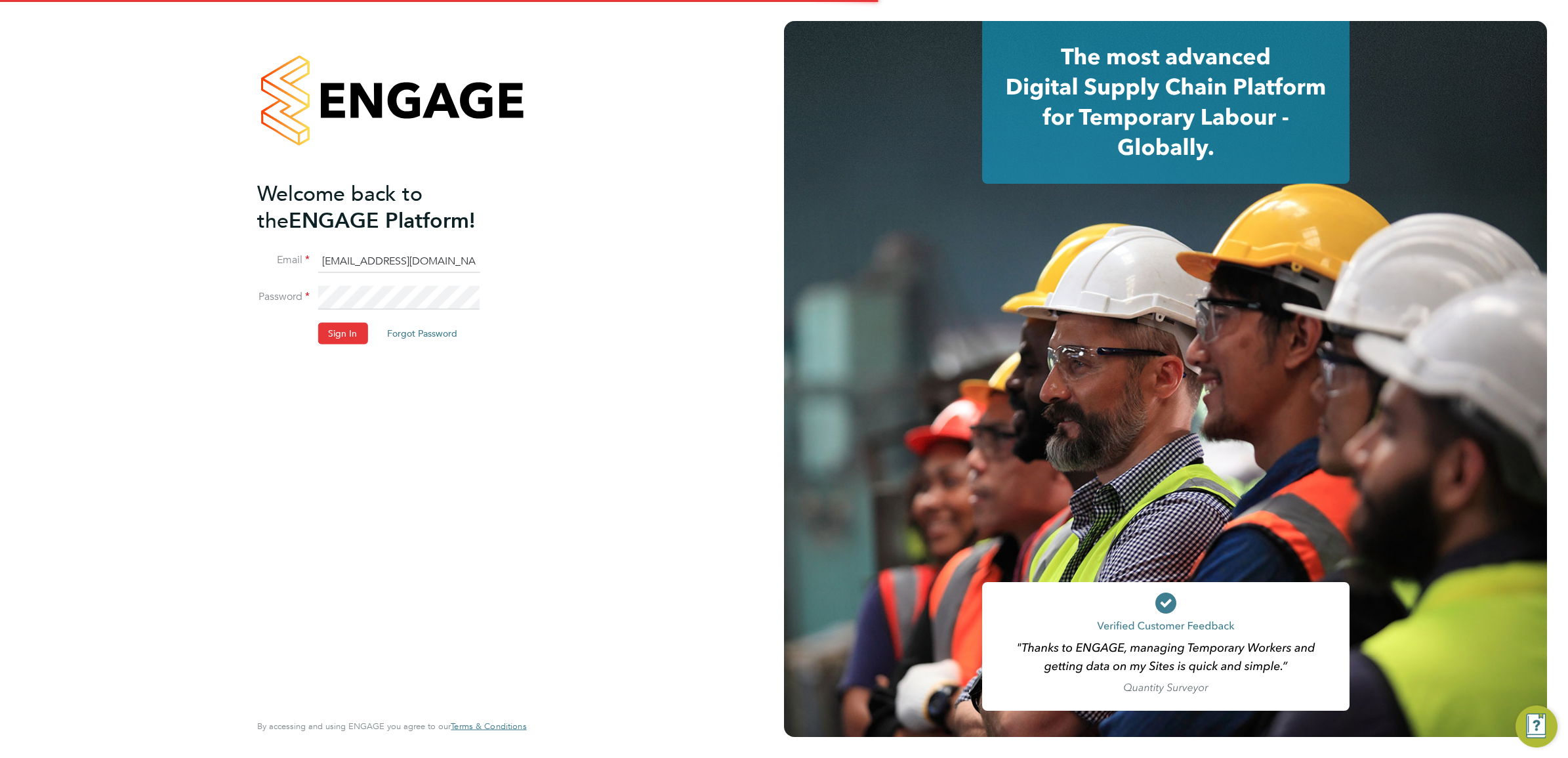
click at [344, 263] on input "abmfacility@pretiumresourcing.co.uk" at bounding box center [398, 261] width 162 height 23
type input "ABM@pretiumresourcing.co.uk"
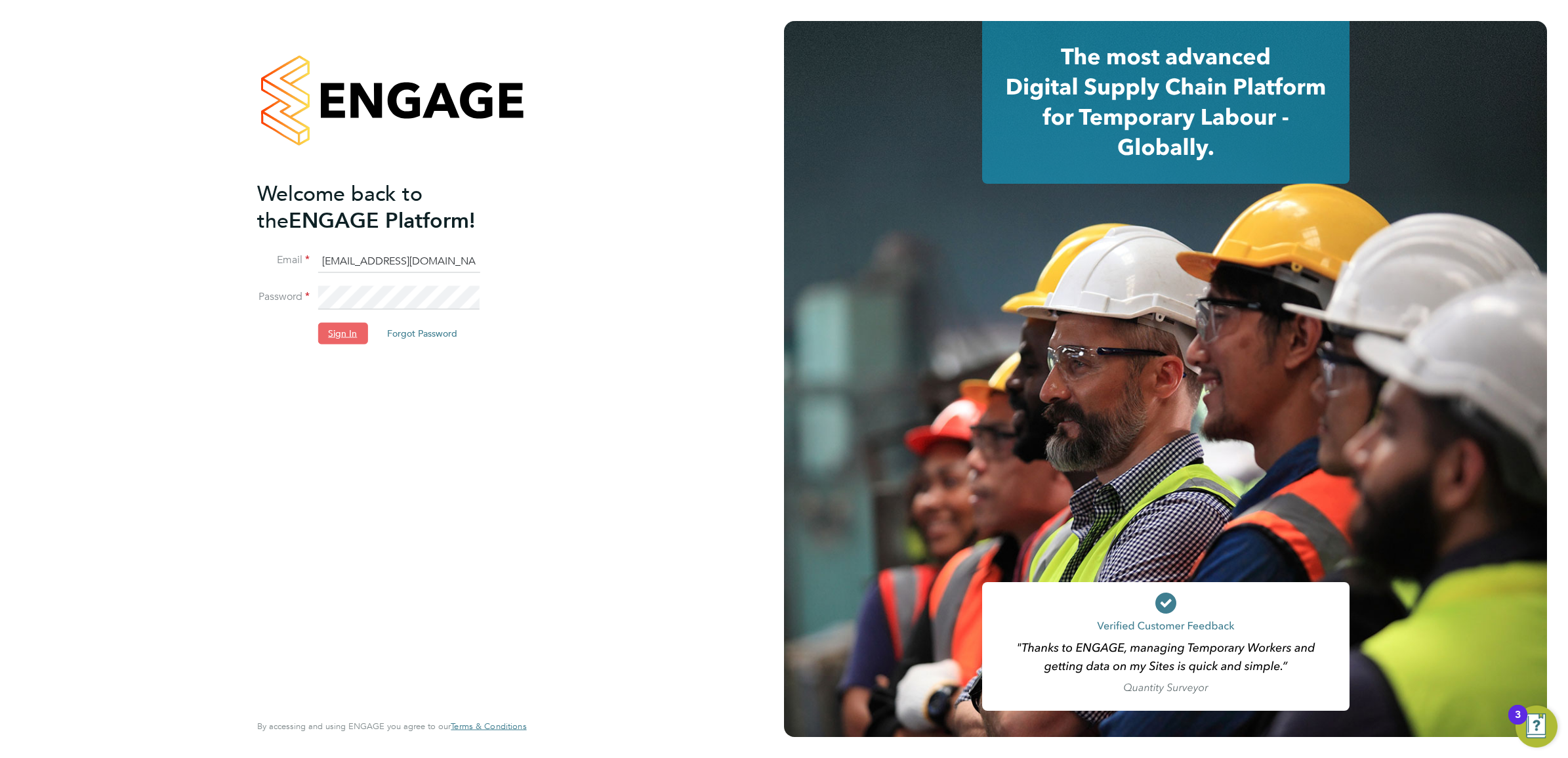
click at [342, 323] on button "Sign In" at bounding box center [341, 334] width 50 height 21
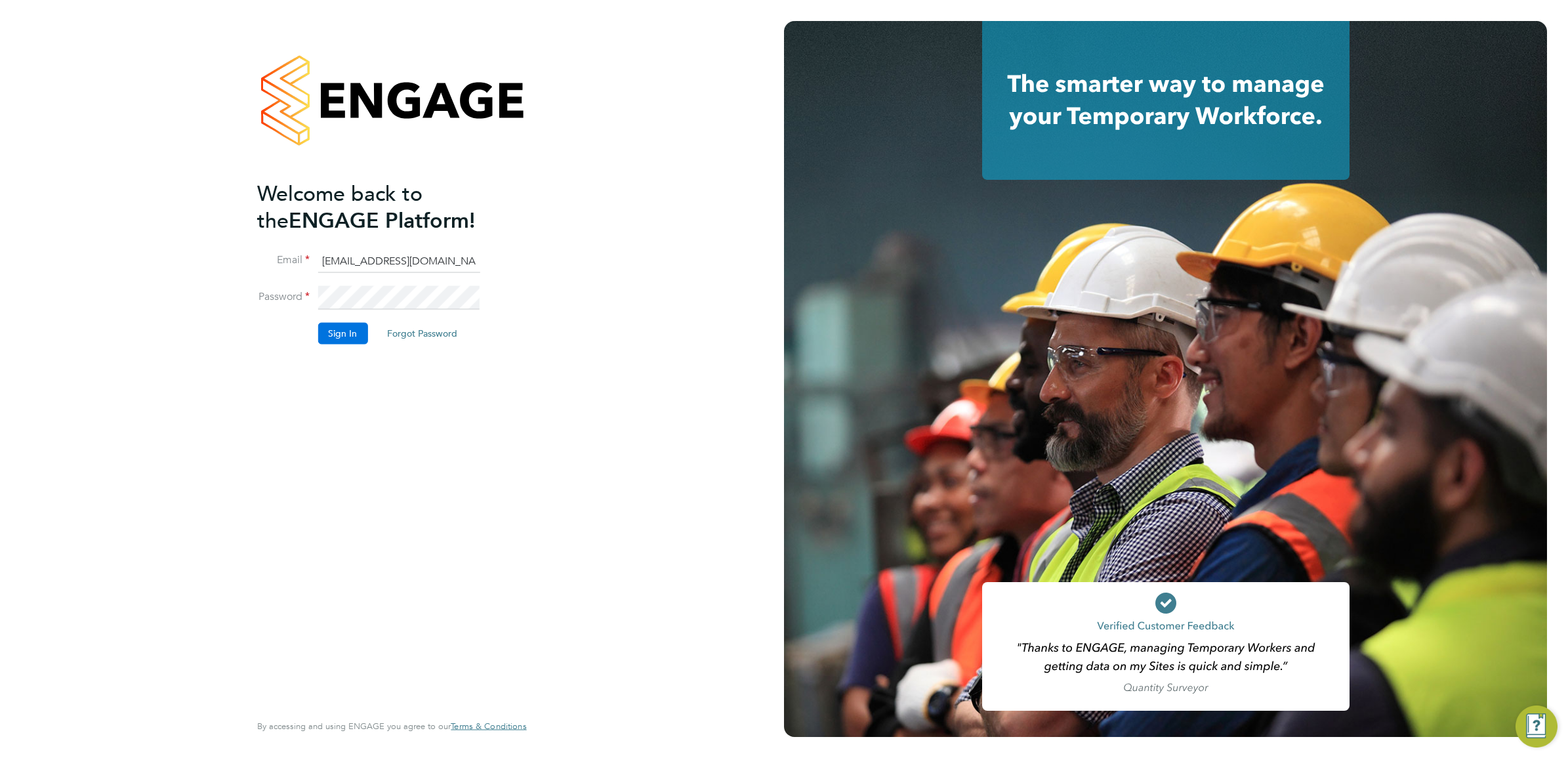
click at [339, 338] on button "Sign In" at bounding box center [341, 334] width 50 height 21
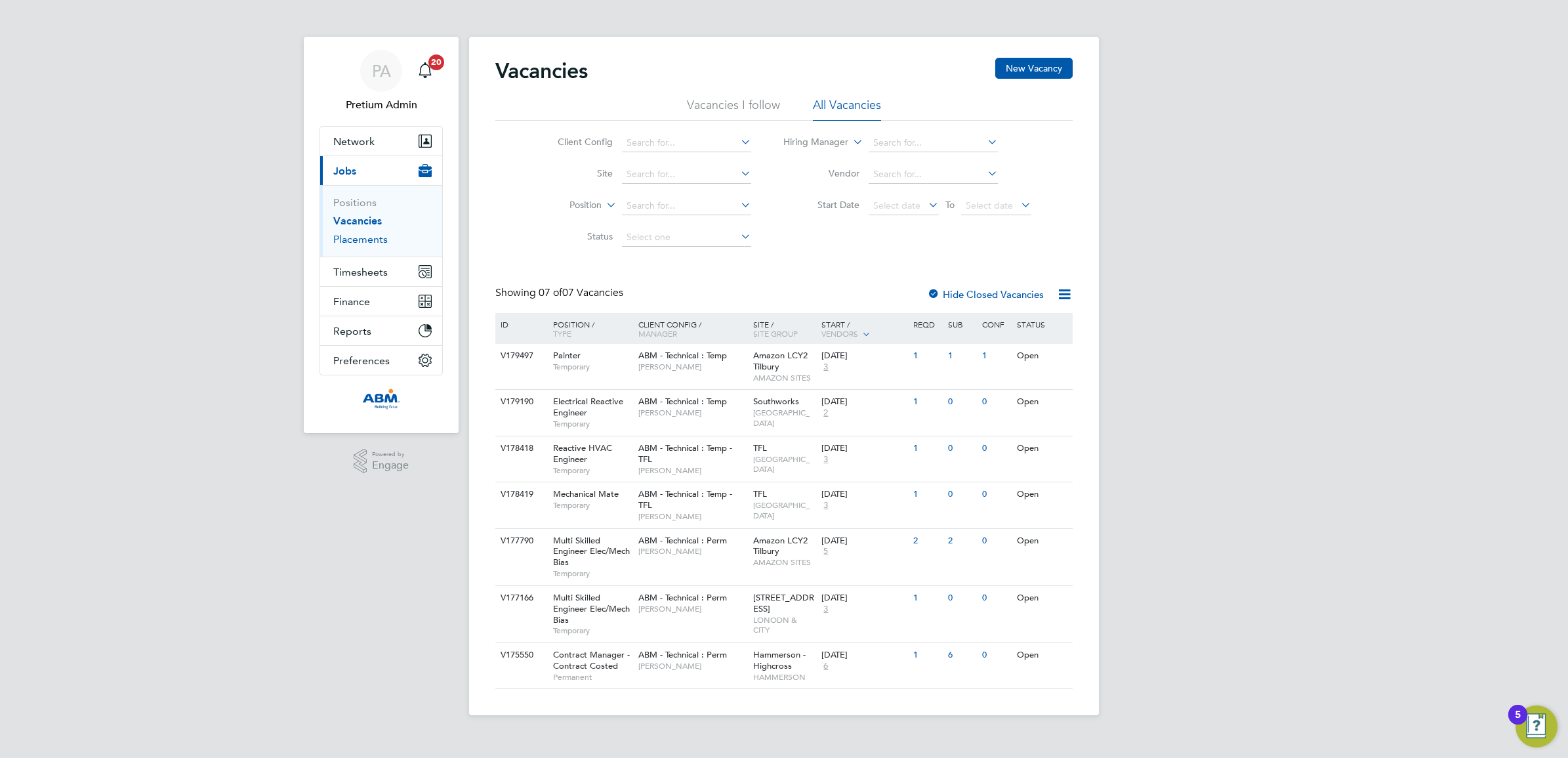
click at [356, 238] on link "Placements" at bounding box center [361, 239] width 55 height 12
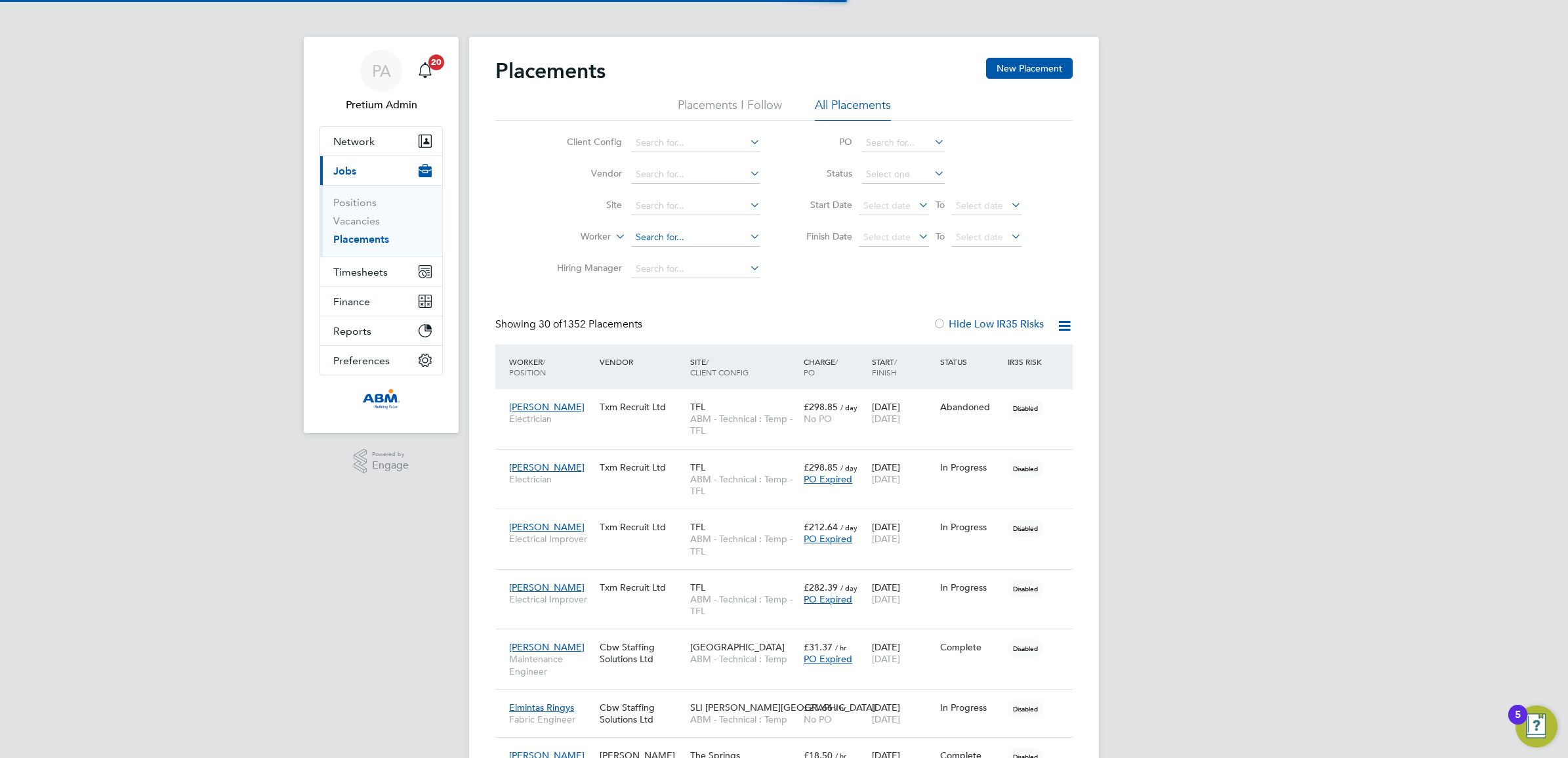
click at [671, 242] on input at bounding box center [695, 237] width 129 height 18
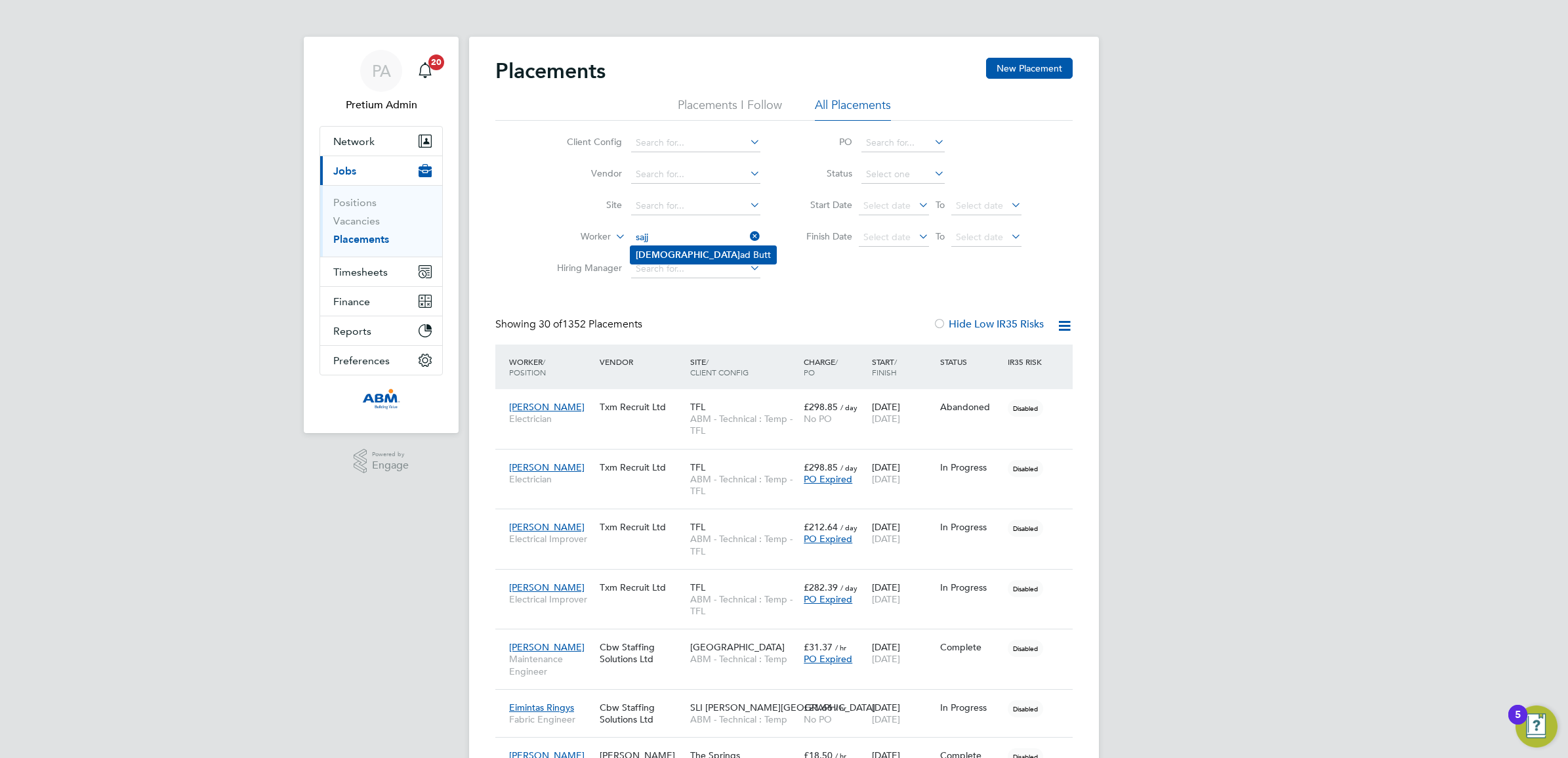
click at [677, 248] on li "Sajj ad Butt" at bounding box center [704, 255] width 146 height 17
type input "[PERSON_NAME]"
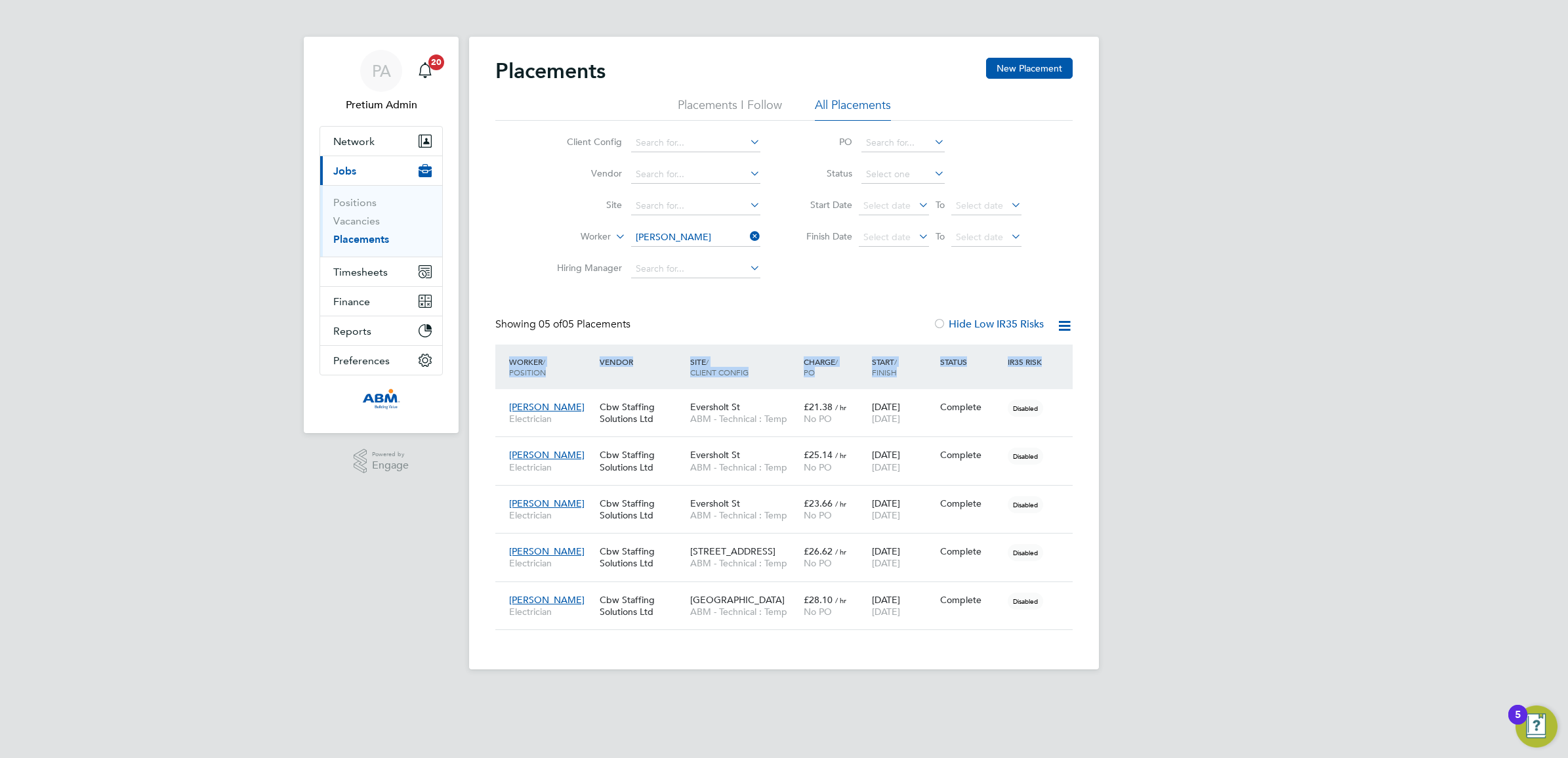
drag, startPoint x: 1064, startPoint y: 358, endPoint x: 486, endPoint y: 303, distance: 580.6
click at [486, 303] on div "Placements New Placement Placements I Follow All Placements Client Config Vendo…" at bounding box center [784, 353] width 630 height 633
drag, startPoint x: 486, startPoint y: 303, endPoint x: 724, endPoint y: 312, distance: 238.2
click at [724, 312] on div "Placements New Placement Placements I Follow All Placements Client Config Vendo…" at bounding box center [784, 343] width 578 height 572
click at [372, 72] on span "PA" at bounding box center [381, 71] width 19 height 17
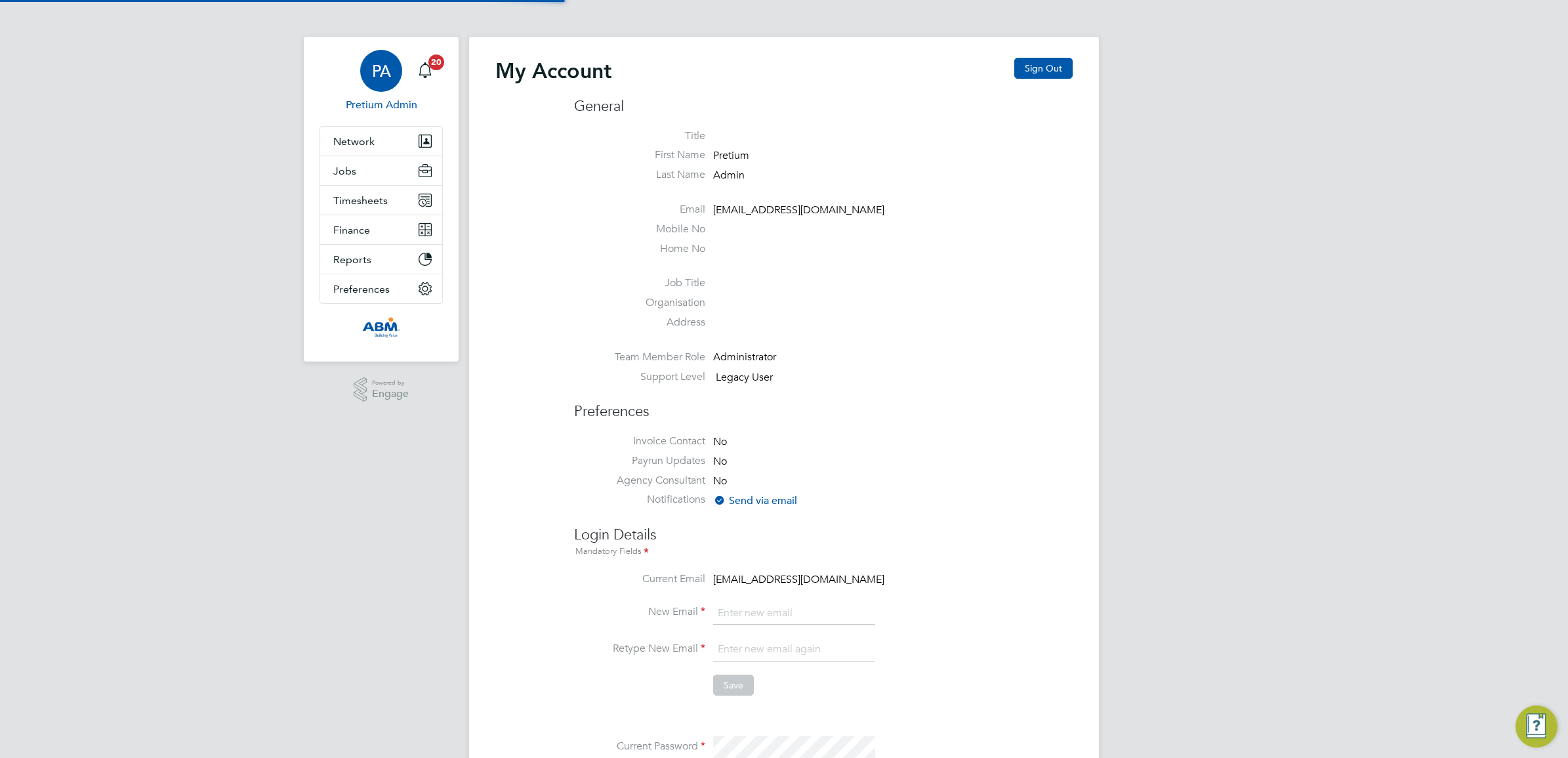
type input "abmfacility@pretiumresourcing.co.uk"
click at [379, 63] on span "PA" at bounding box center [381, 71] width 19 height 17
click at [1031, 60] on button "Sign Out" at bounding box center [1042, 68] width 58 height 21
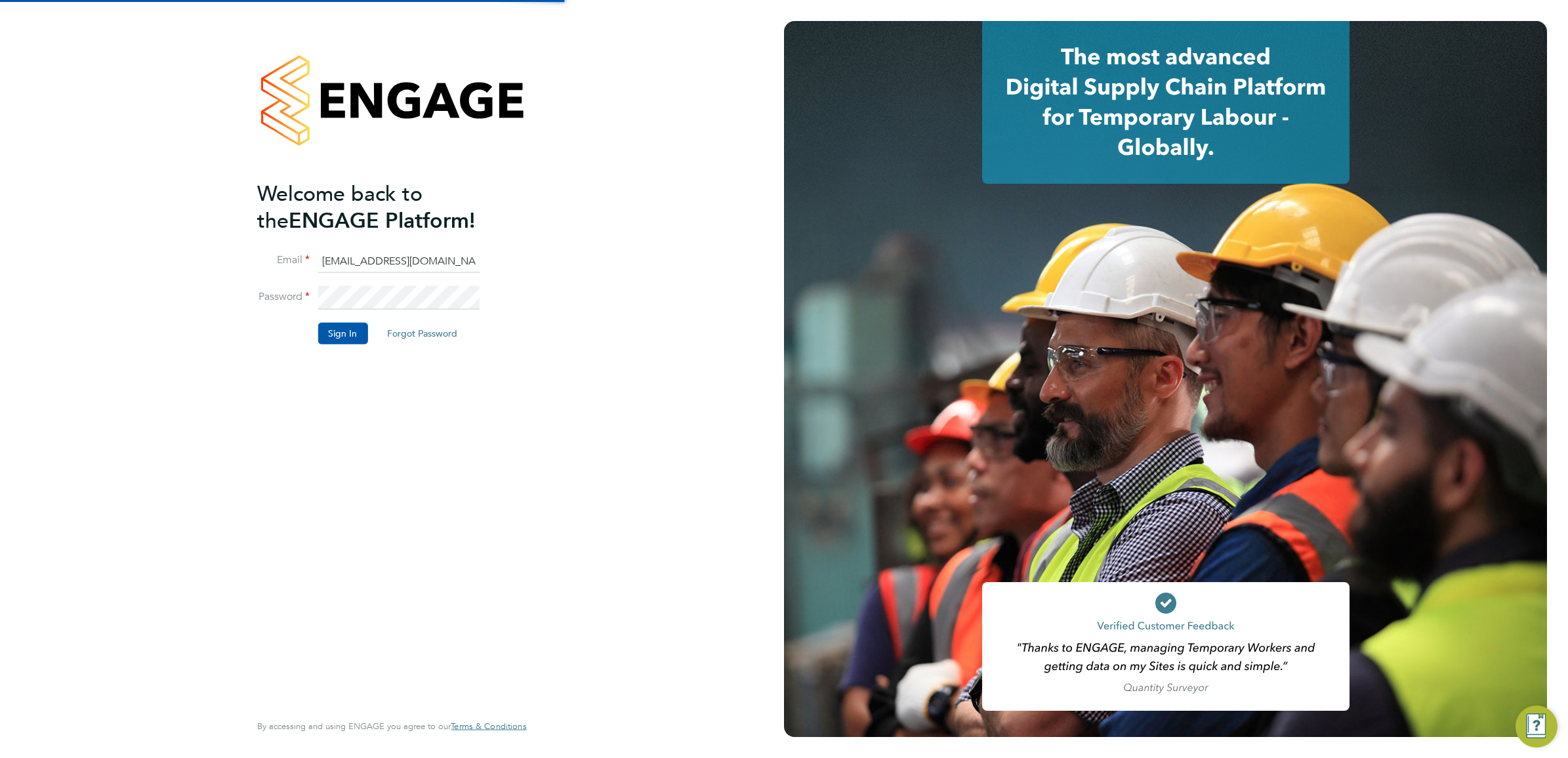
click at [362, 264] on input "abmfacility@pretiumresourcing.co.uk" at bounding box center [398, 261] width 162 height 23
type input "chantay.bickers@pretiumresourcing.co.uk"
click at [336, 336] on button "Sign In" at bounding box center [341, 334] width 50 height 21
click at [355, 339] on button "Sign In" at bounding box center [341, 334] width 50 height 21
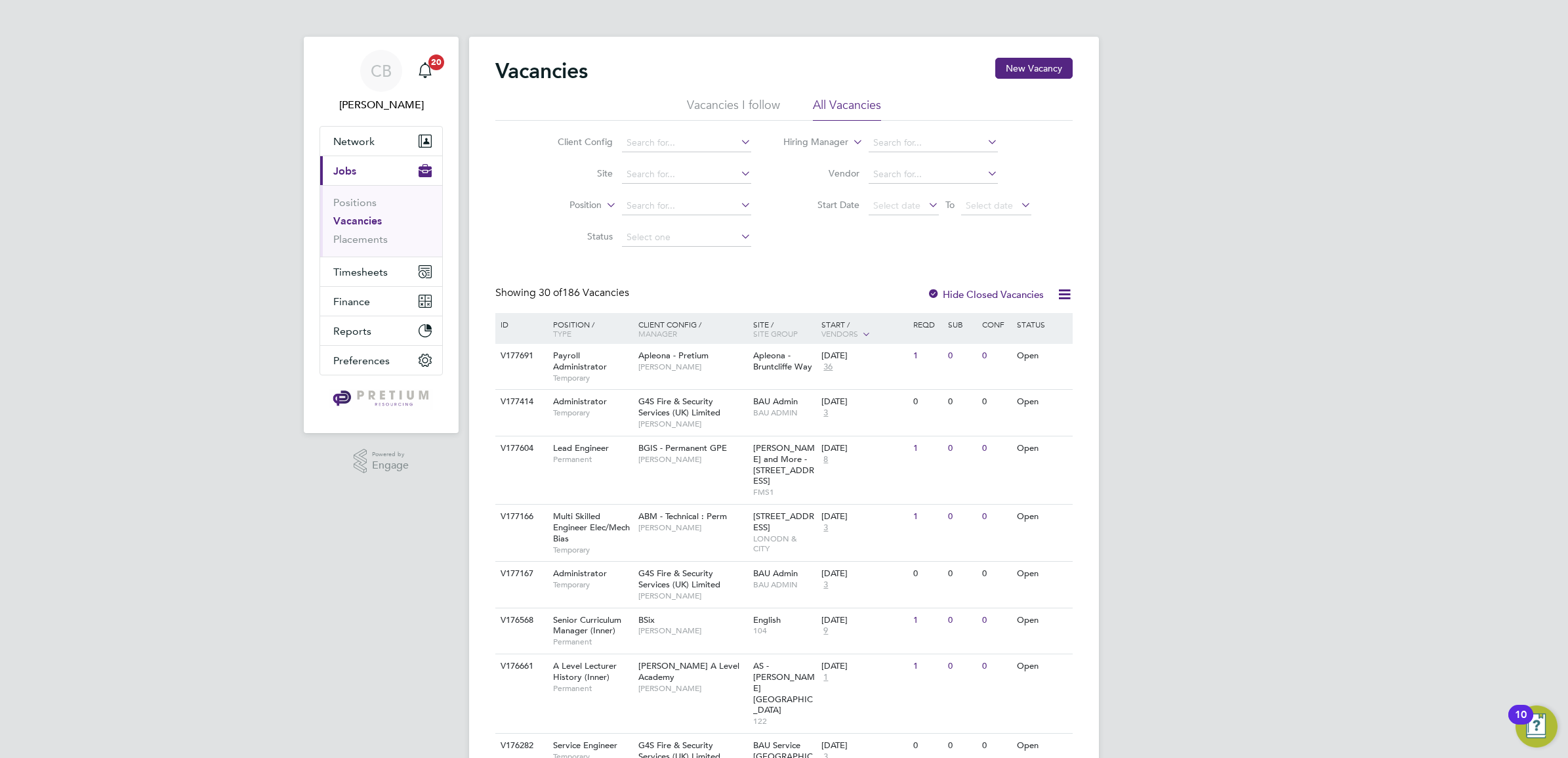
click at [366, 249] on ul "Positions Vacancies Placements" at bounding box center [381, 221] width 122 height 71
click at [366, 240] on link "Placements" at bounding box center [361, 239] width 55 height 12
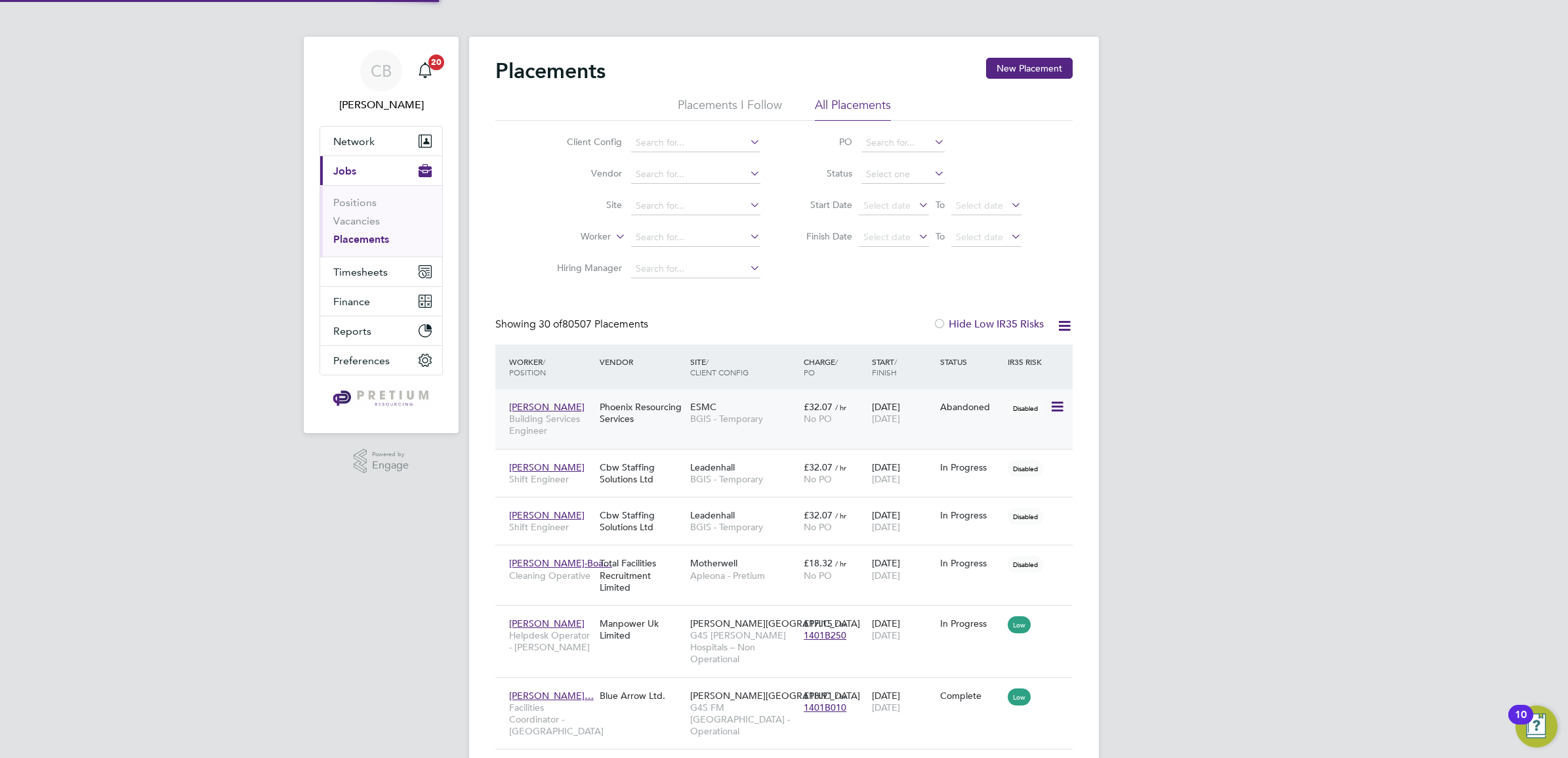
click at [660, 414] on div "Phoenix Resourcing Services" at bounding box center [641, 413] width 90 height 37
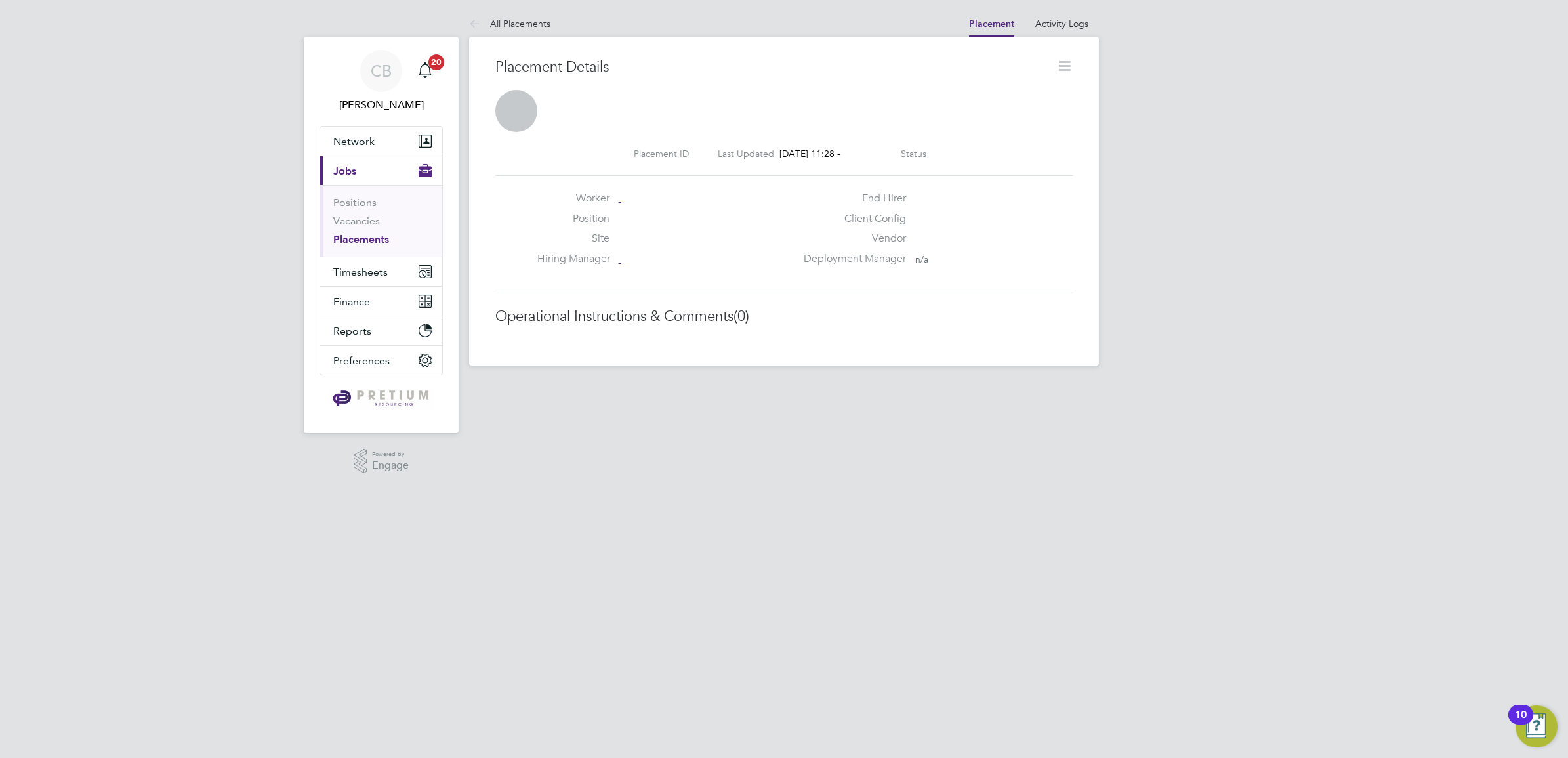
scroll to position [7, 7]
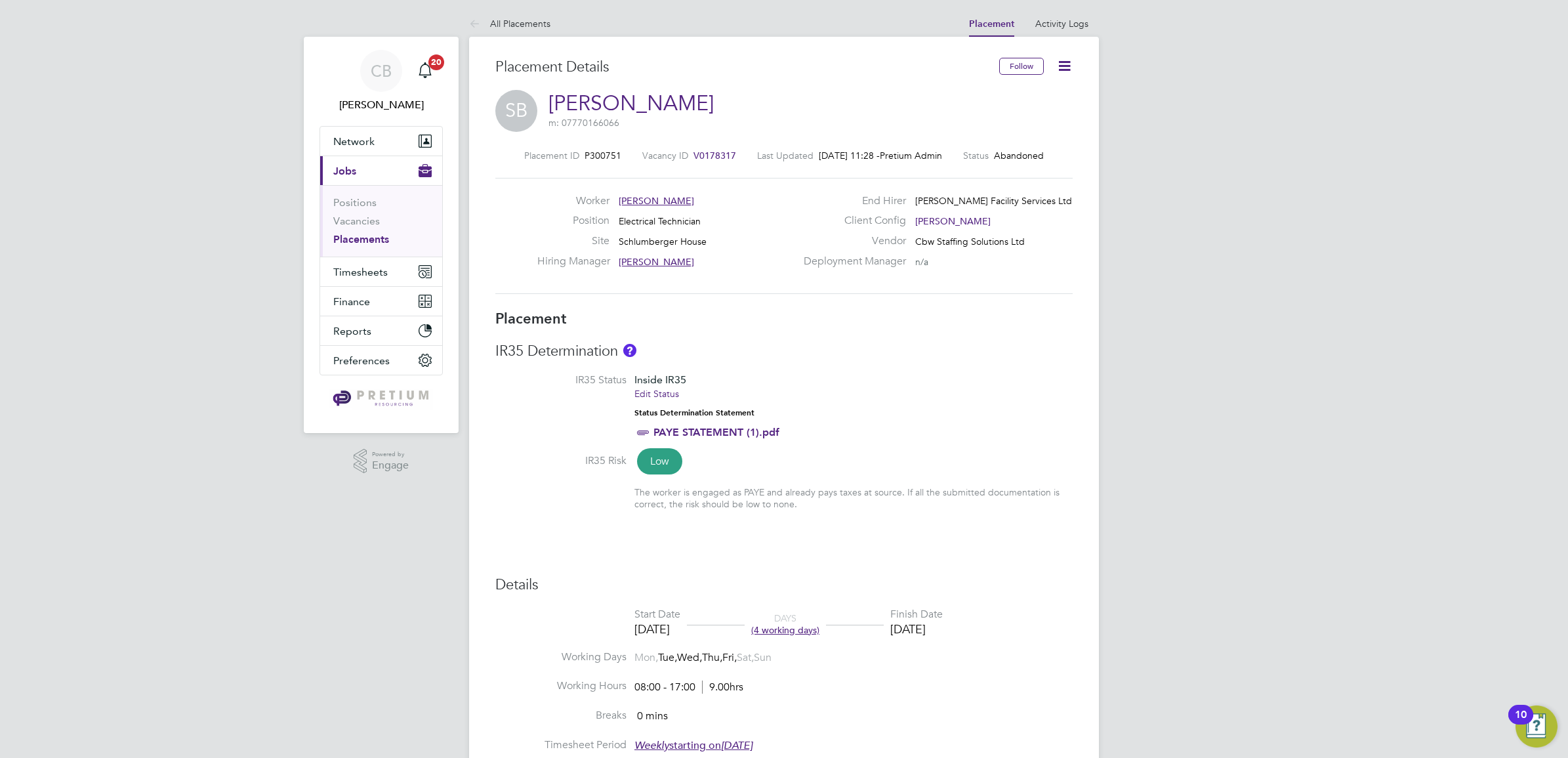
click at [1058, 63] on icon at bounding box center [1064, 65] width 17 height 17
click at [995, 210] on li "Revert" at bounding box center [1022, 215] width 96 height 18
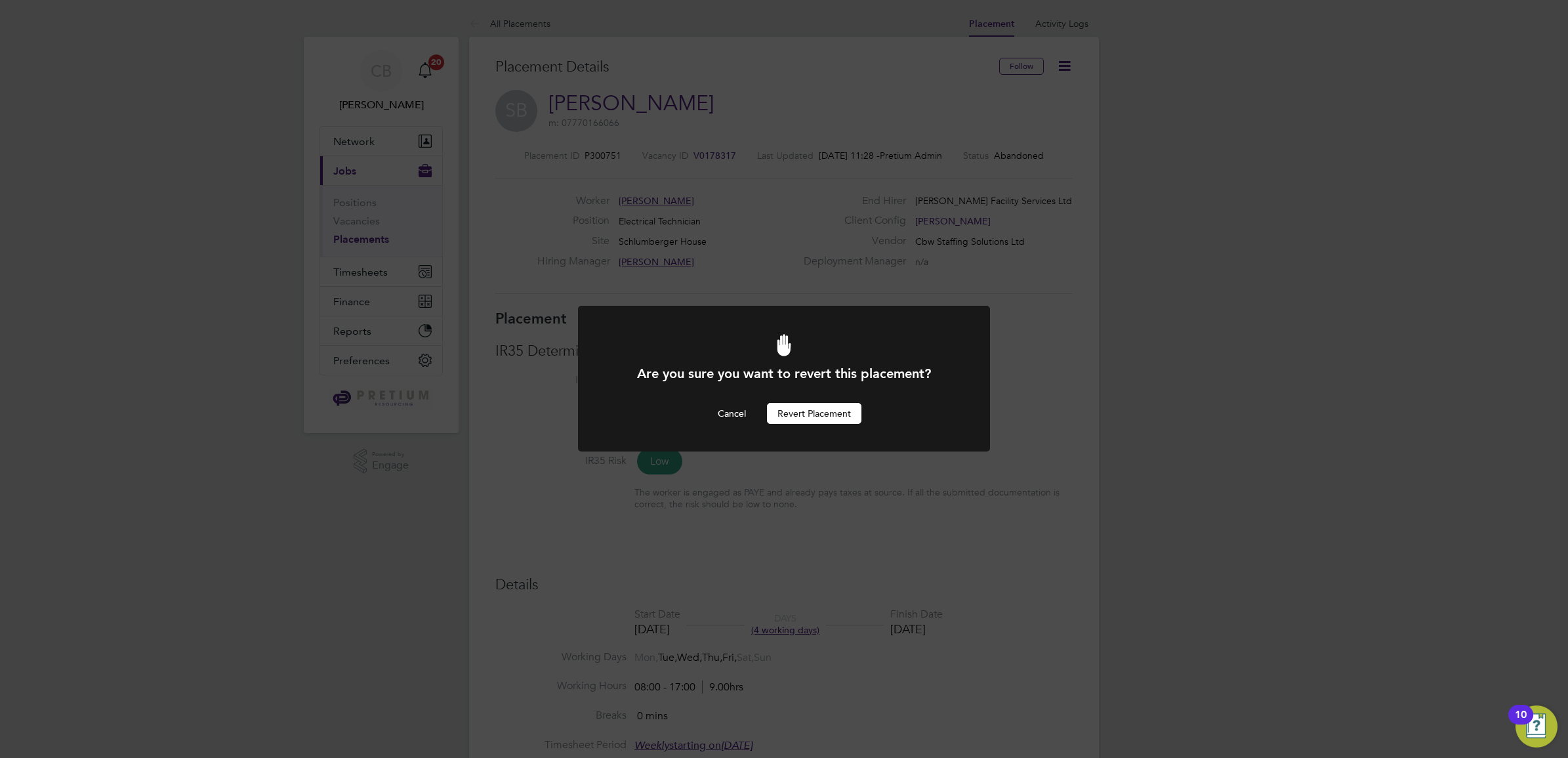
click at [817, 404] on button "Revert Placement" at bounding box center [814, 414] width 95 height 21
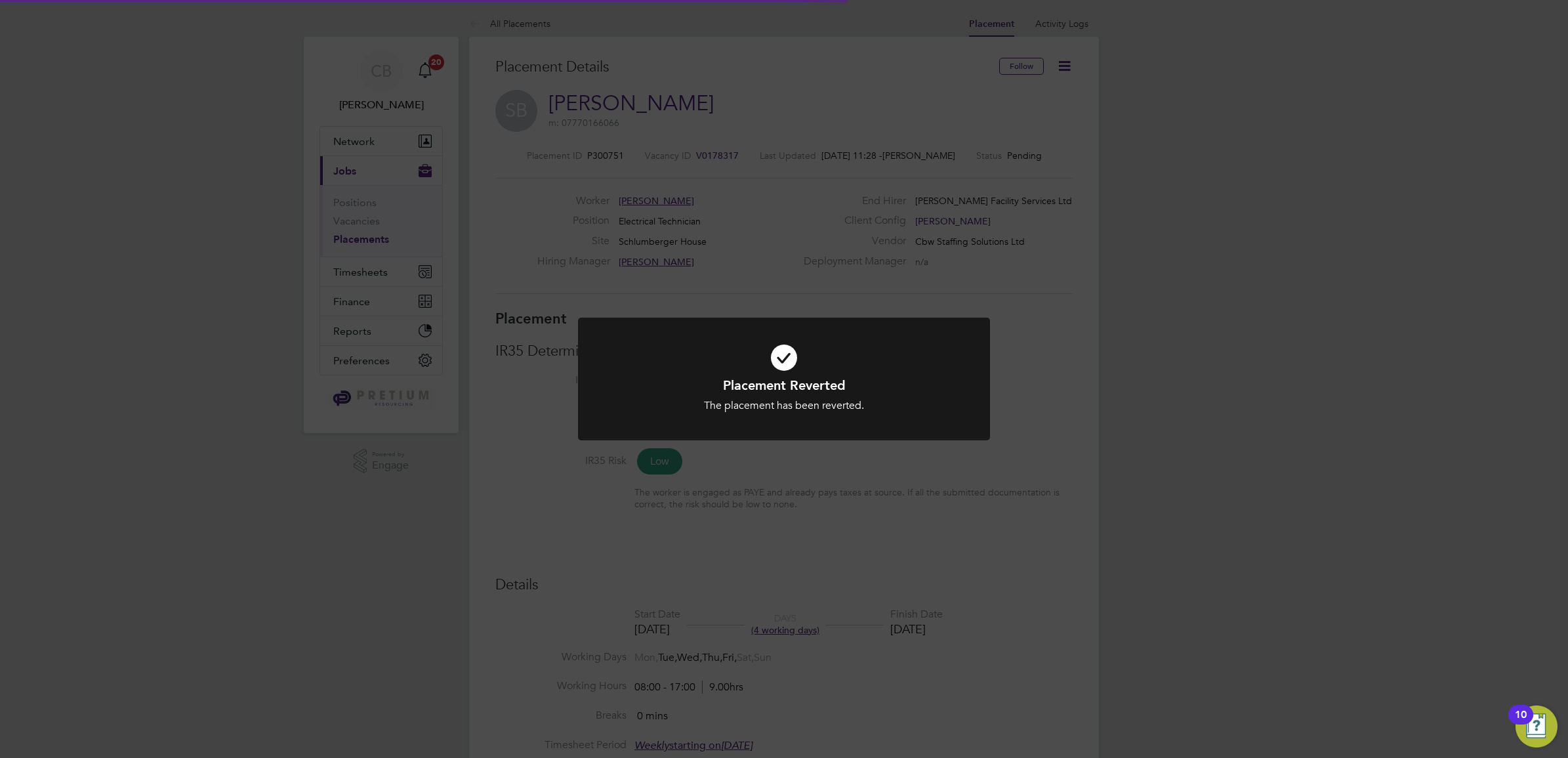
click at [1022, 187] on div "Placement Reverted The placement has been reverted. Cancel Okay" at bounding box center [784, 379] width 1568 height 758
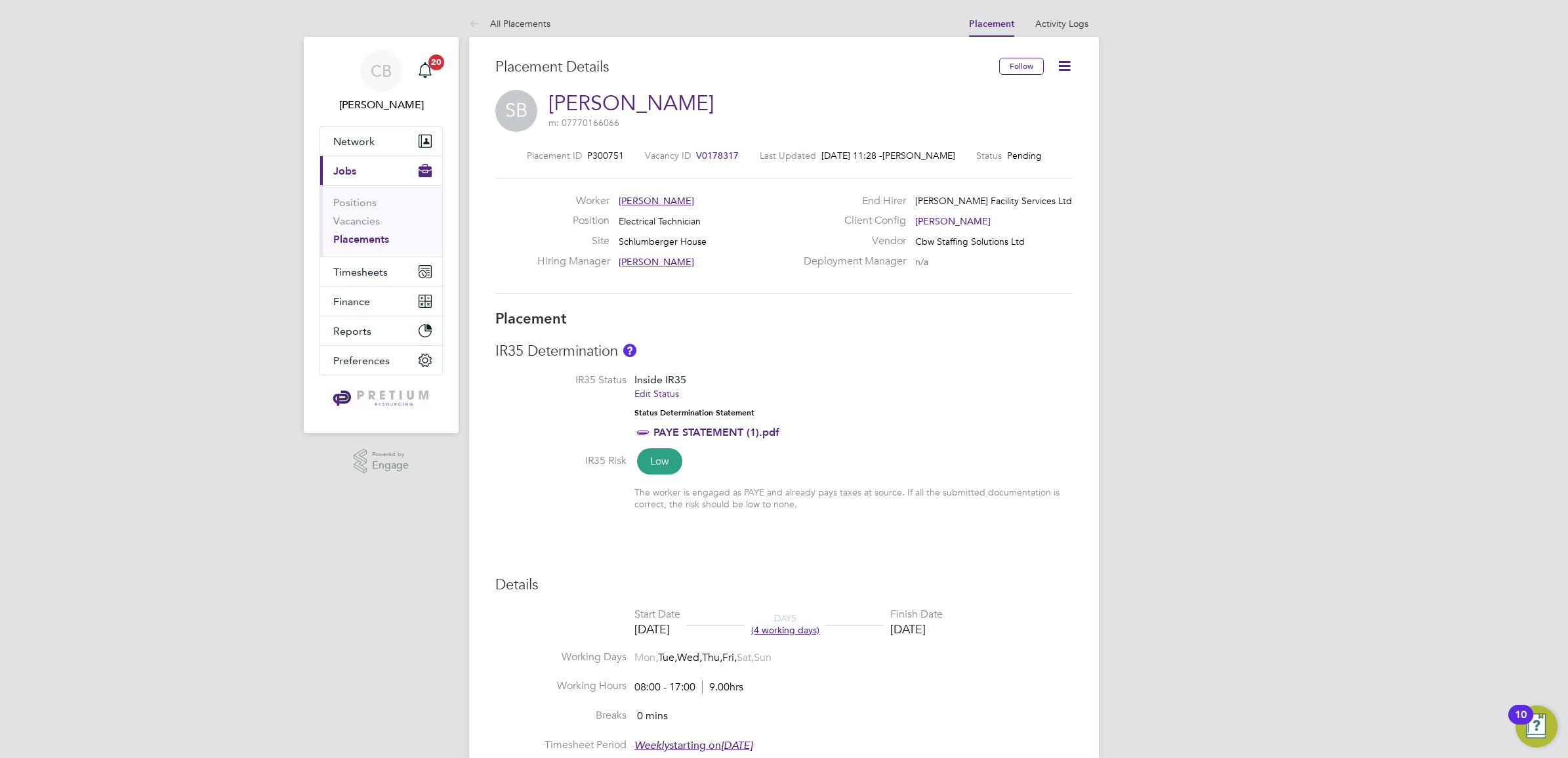
click at [939, 414] on li "IR35 Status Inside IR35 Edit Status Status Determination Statement PAYE STATEME…" at bounding box center [784, 414] width 578 height 81
